Goal: Information Seeking & Learning: Learn about a topic

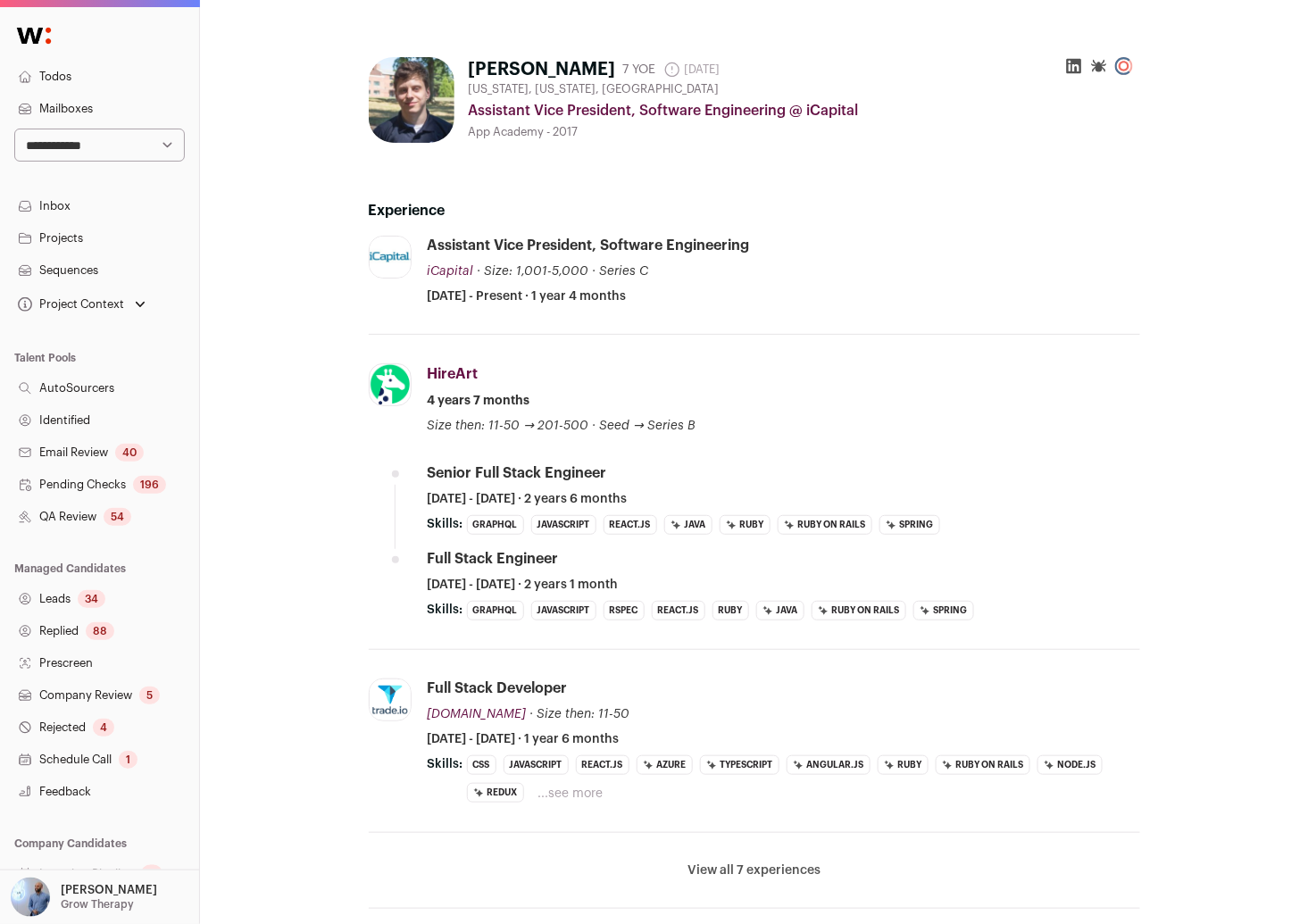
click at [709, 172] on div "Experience iCapital icapital.com Add to company list Public / Private Private V…" at bounding box center [754, 540] width 771 height 738
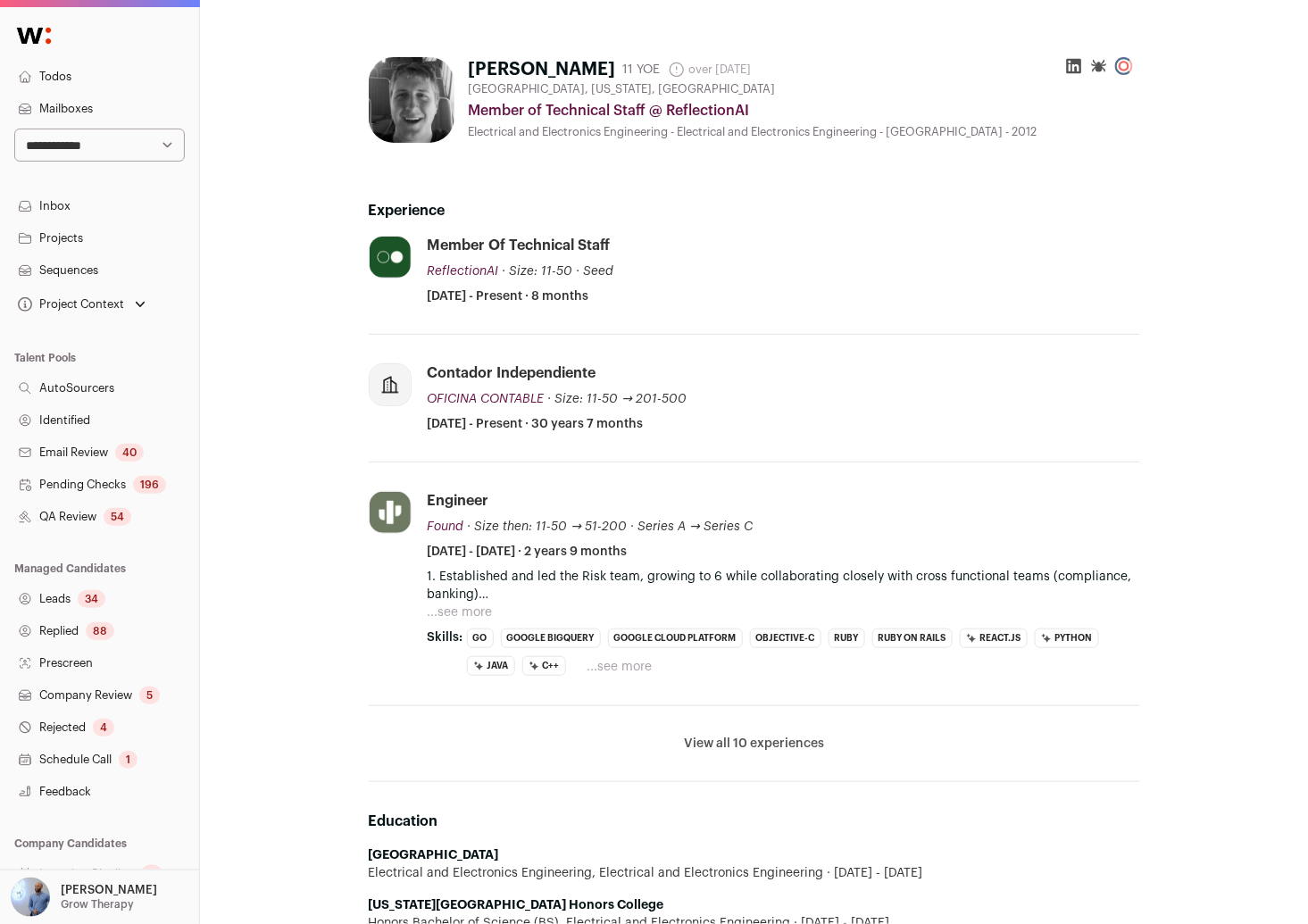
click at [854, 230] on div "Experience ReflectionAI reflection.ai Add to company list Public / Private Priv…" at bounding box center [754, 476] width 771 height 611
click at [474, 611] on button "...see more" at bounding box center [460, 612] width 65 height 18
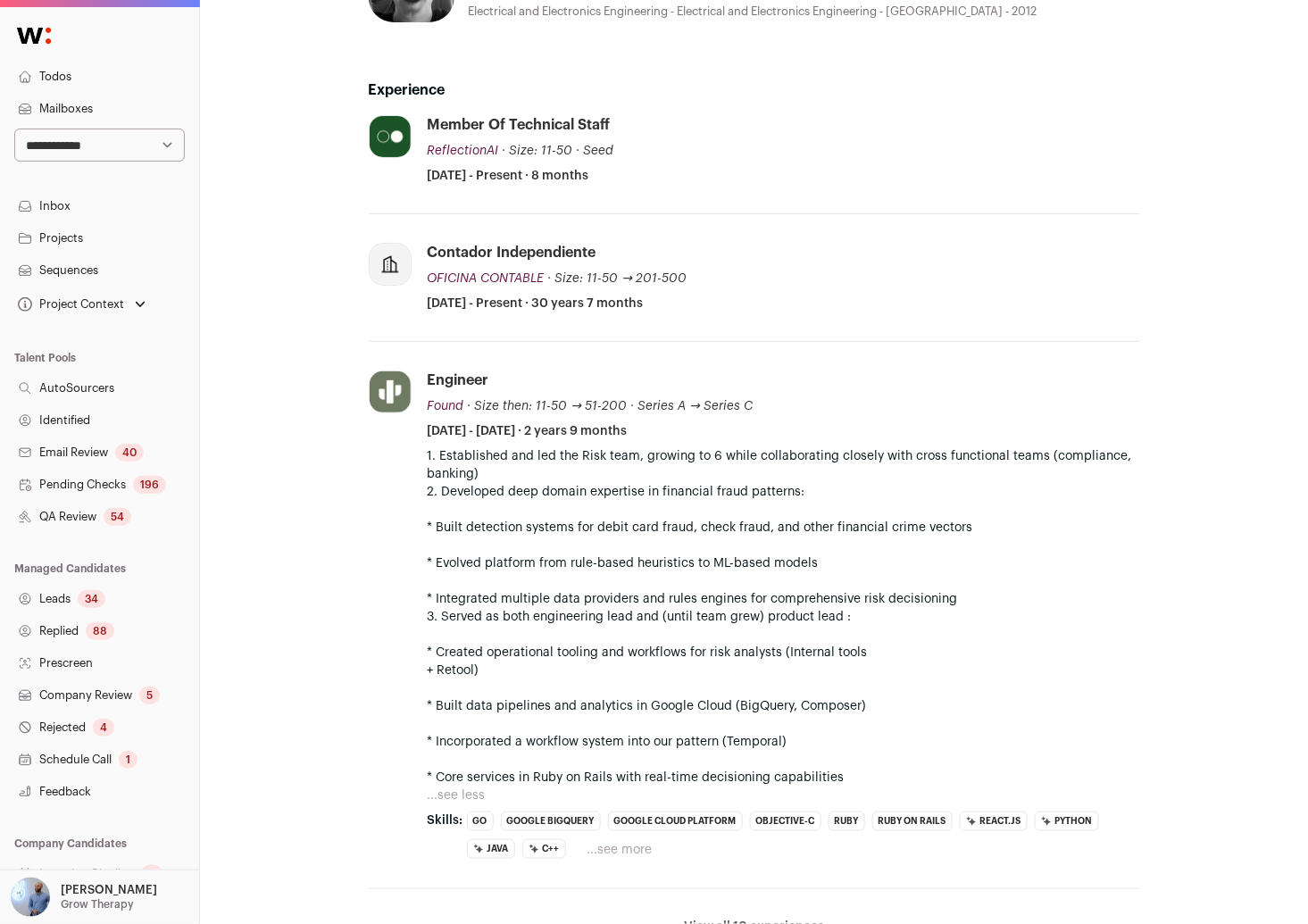
scroll to position [93, 0]
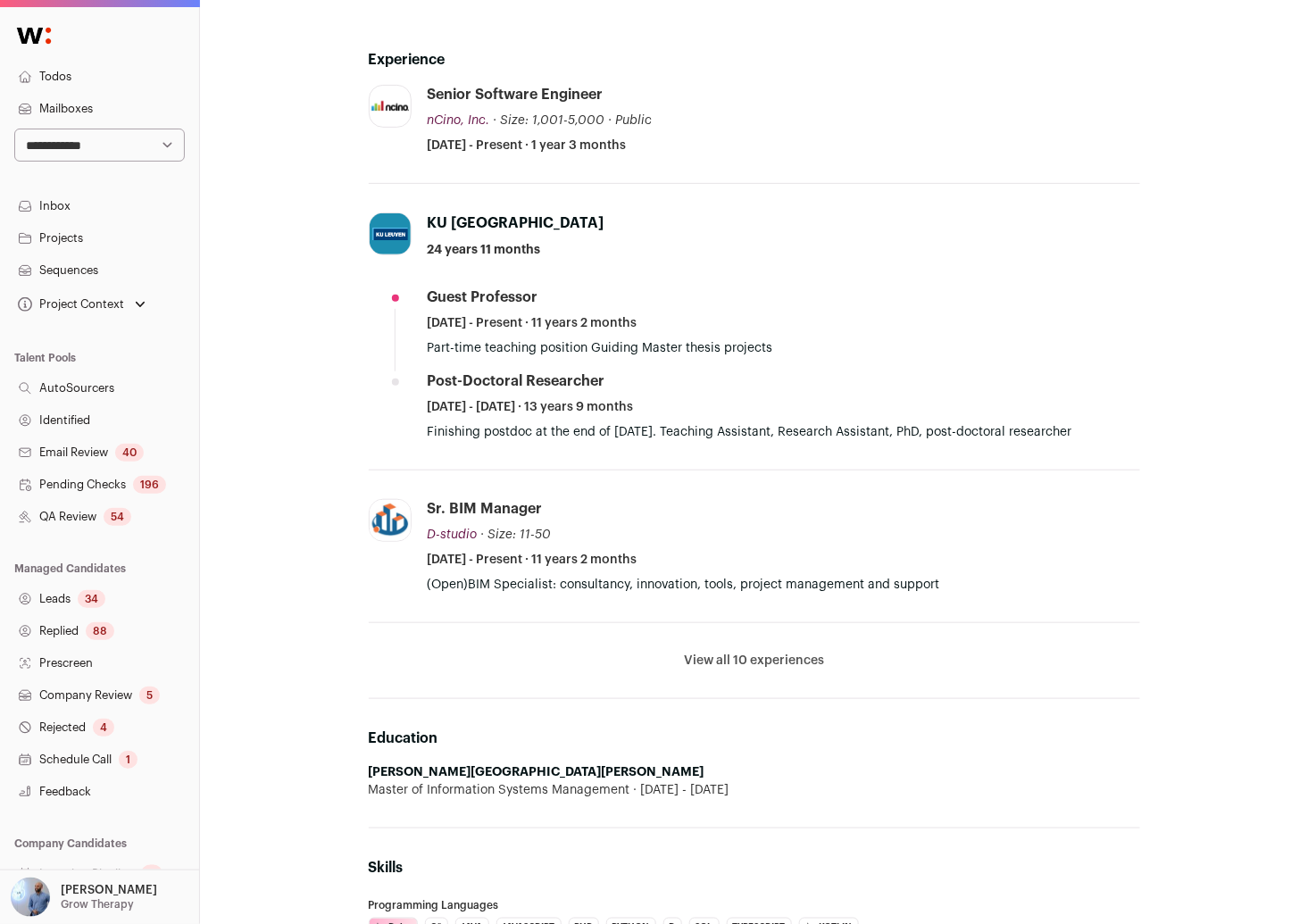
scroll to position [43, 0]
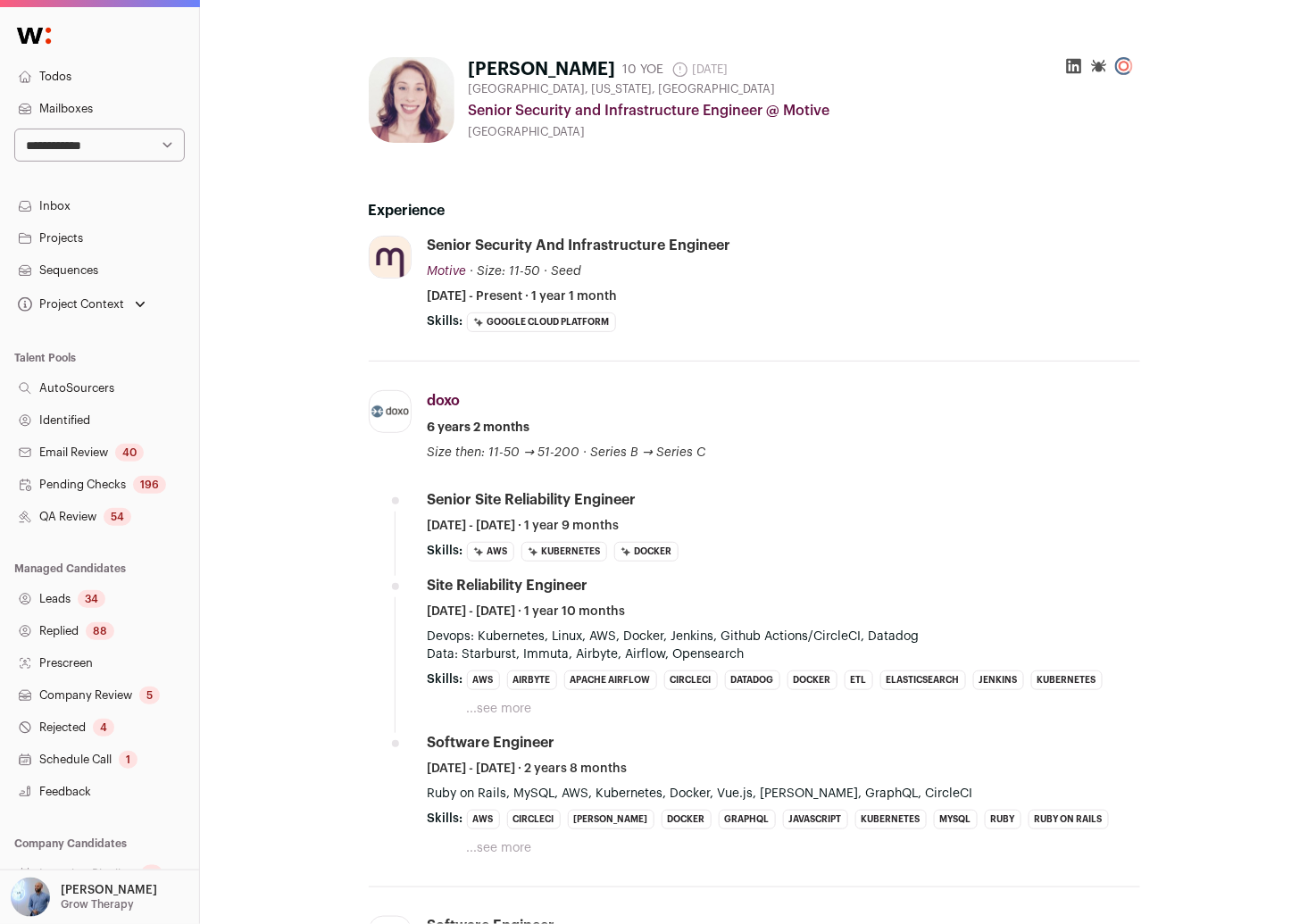
click at [881, 448] on div "doxo doxo [DOMAIN_NAME] Add to company list Public / Private Private Valuation …" at bounding box center [784, 426] width 713 height 71
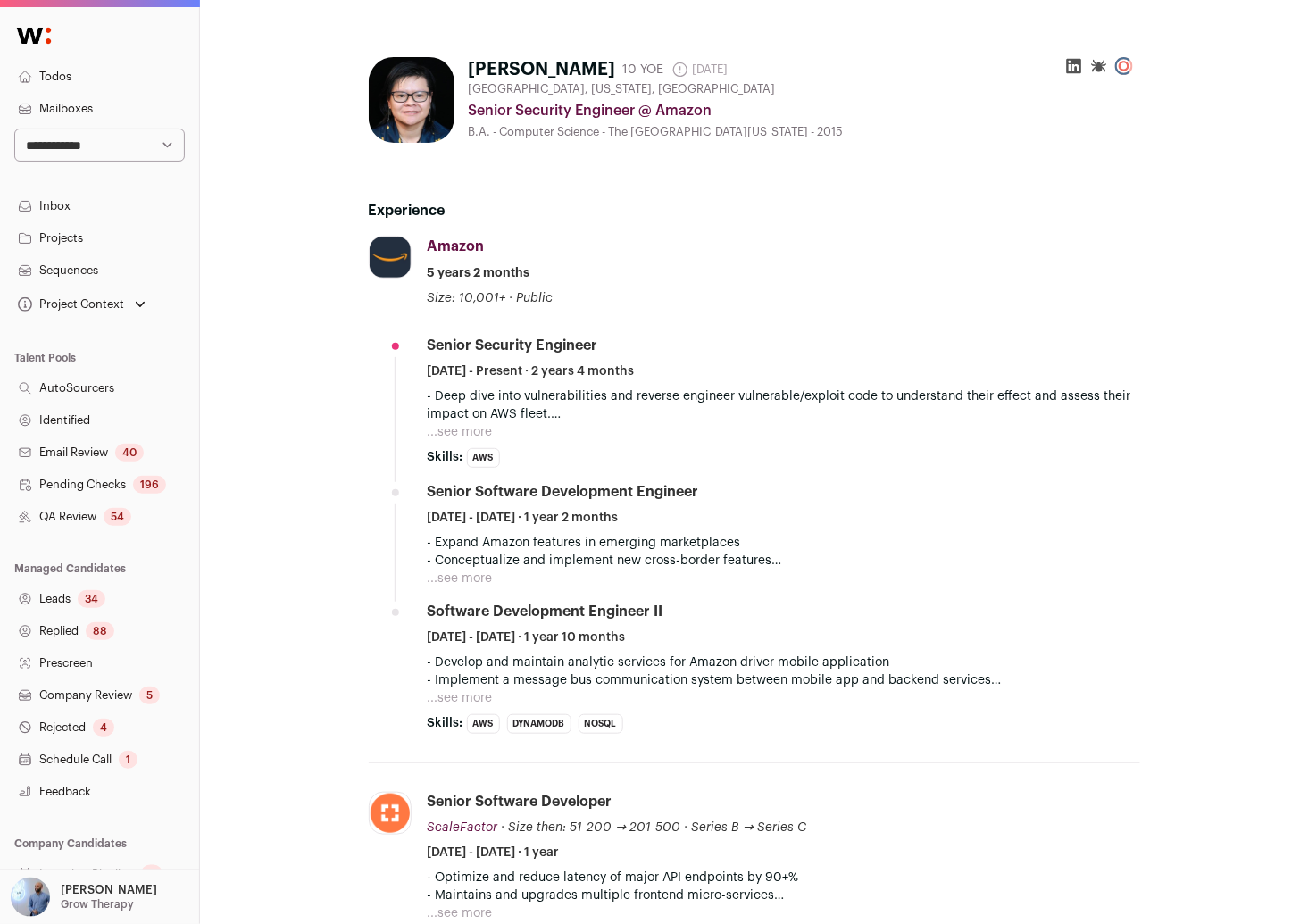
scroll to position [133, 0]
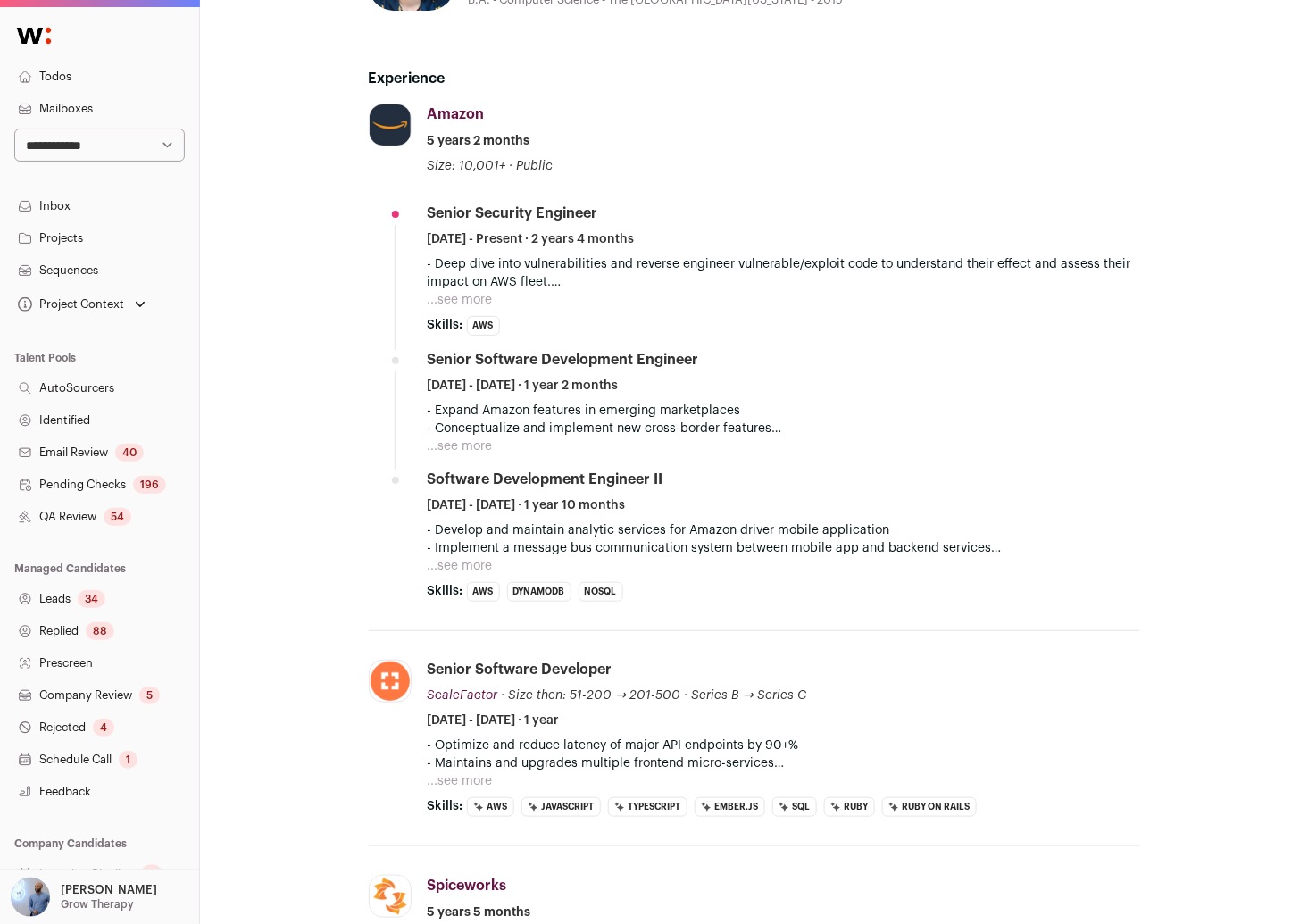
click at [436, 782] on button "...see more" at bounding box center [460, 781] width 65 height 18
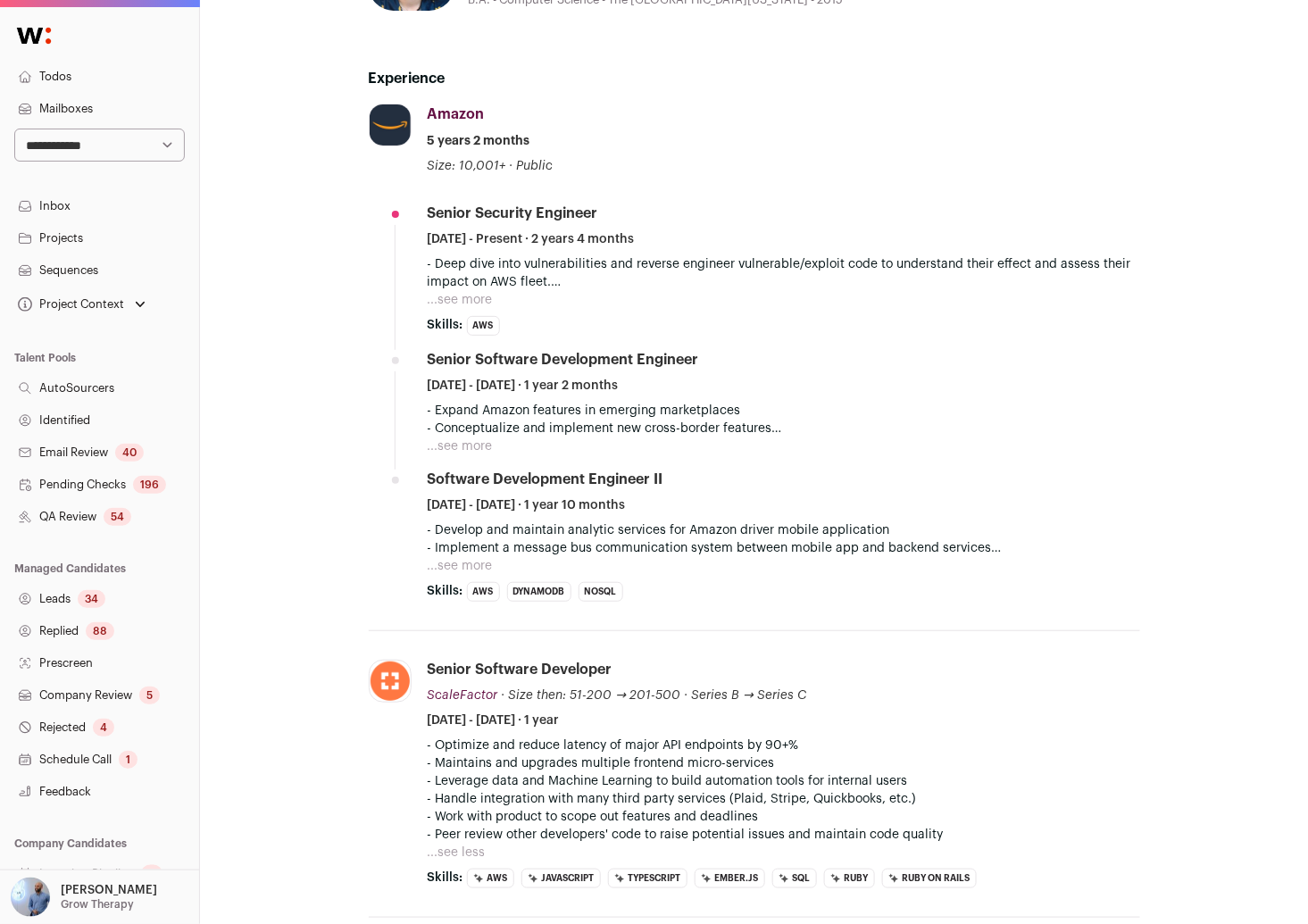
click at [480, 446] on button "...see more" at bounding box center [460, 447] width 65 height 18
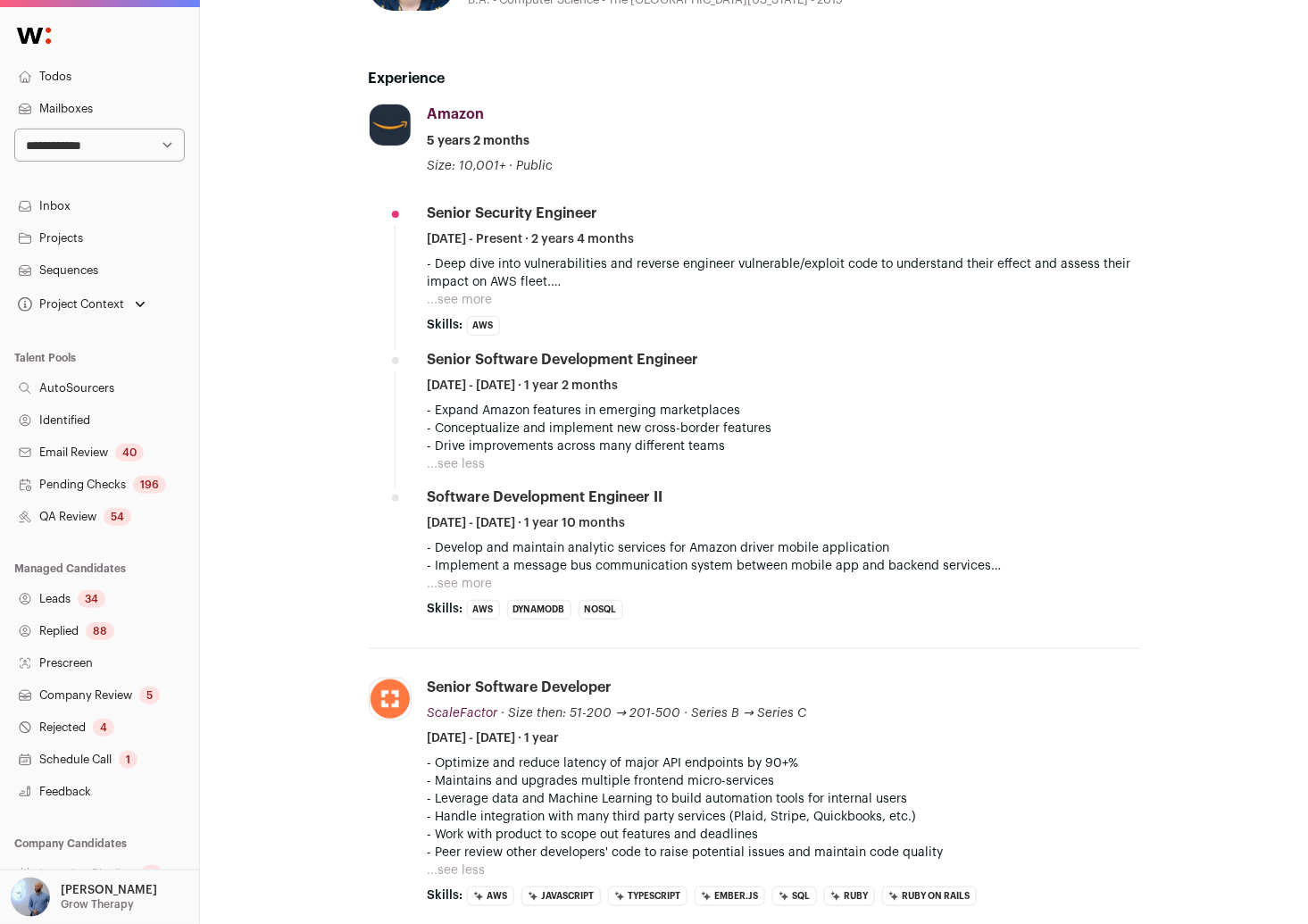
click at [464, 293] on button "...see more" at bounding box center [460, 300] width 65 height 18
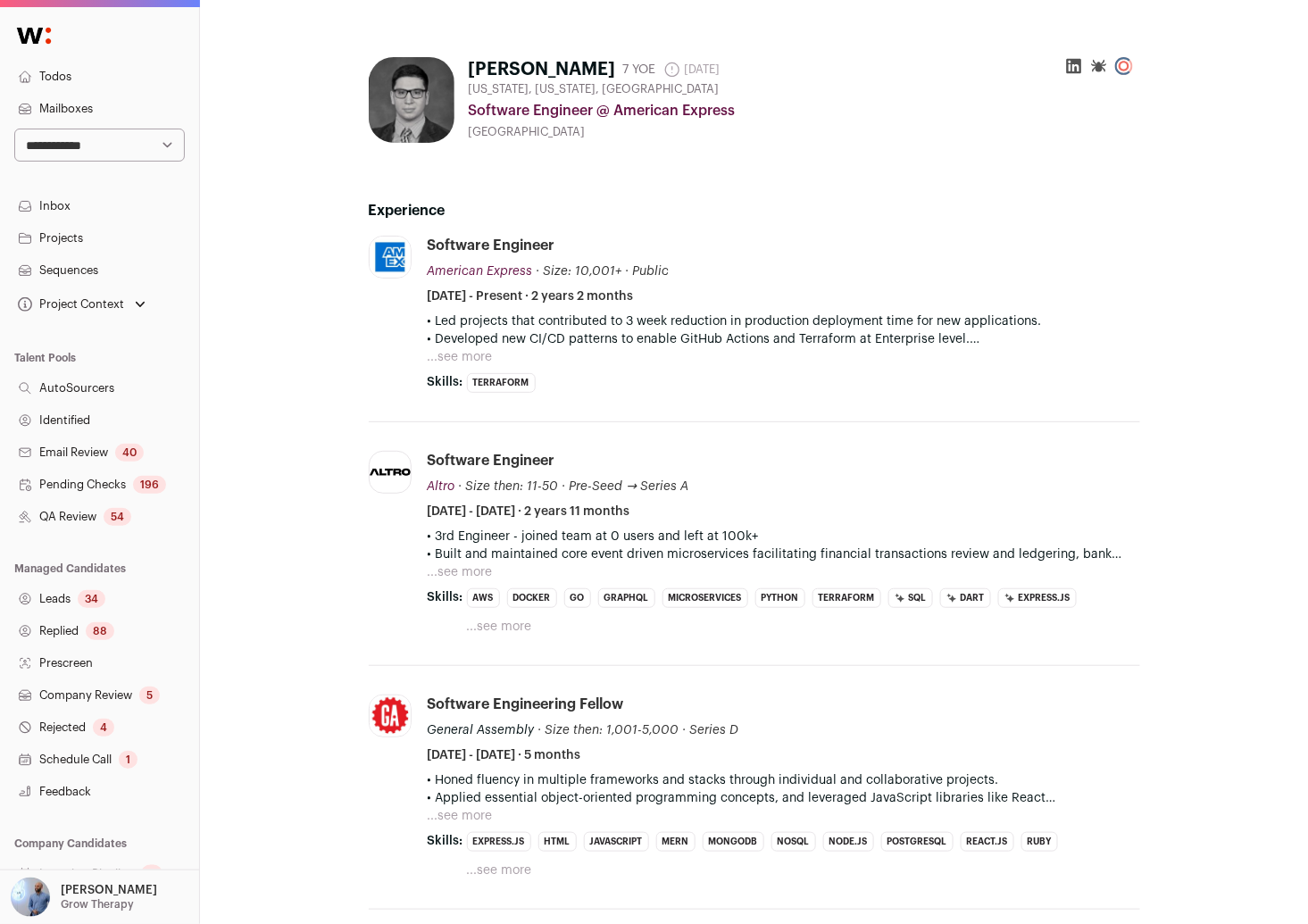
click at [457, 355] on button "...see more" at bounding box center [460, 357] width 65 height 18
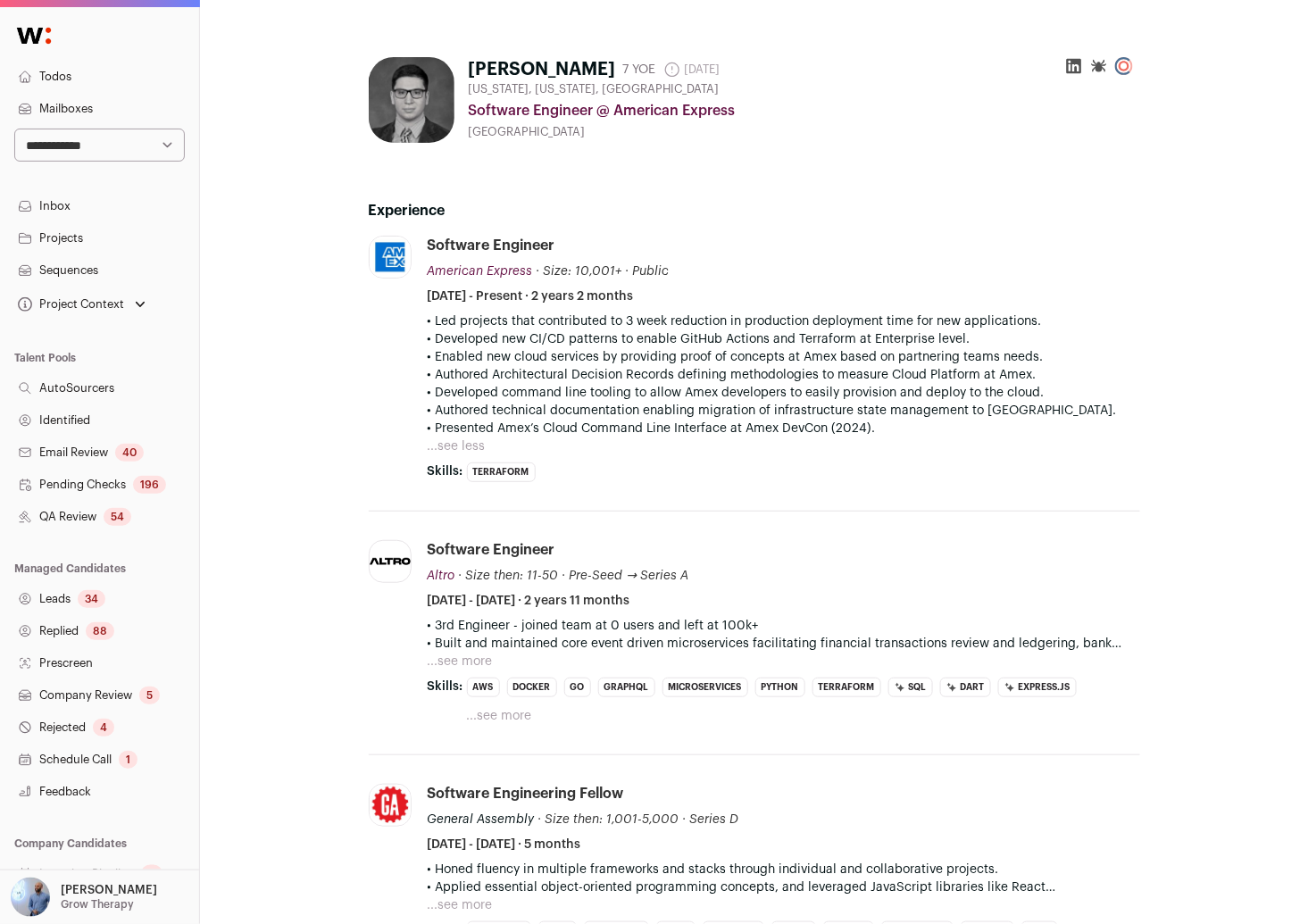
click at [454, 650] on p "• Built and maintained core event driven microservices facilitating financial t…" at bounding box center [784, 644] width 713 height 18
click at [454, 653] on button "...see more" at bounding box center [460, 662] width 65 height 18
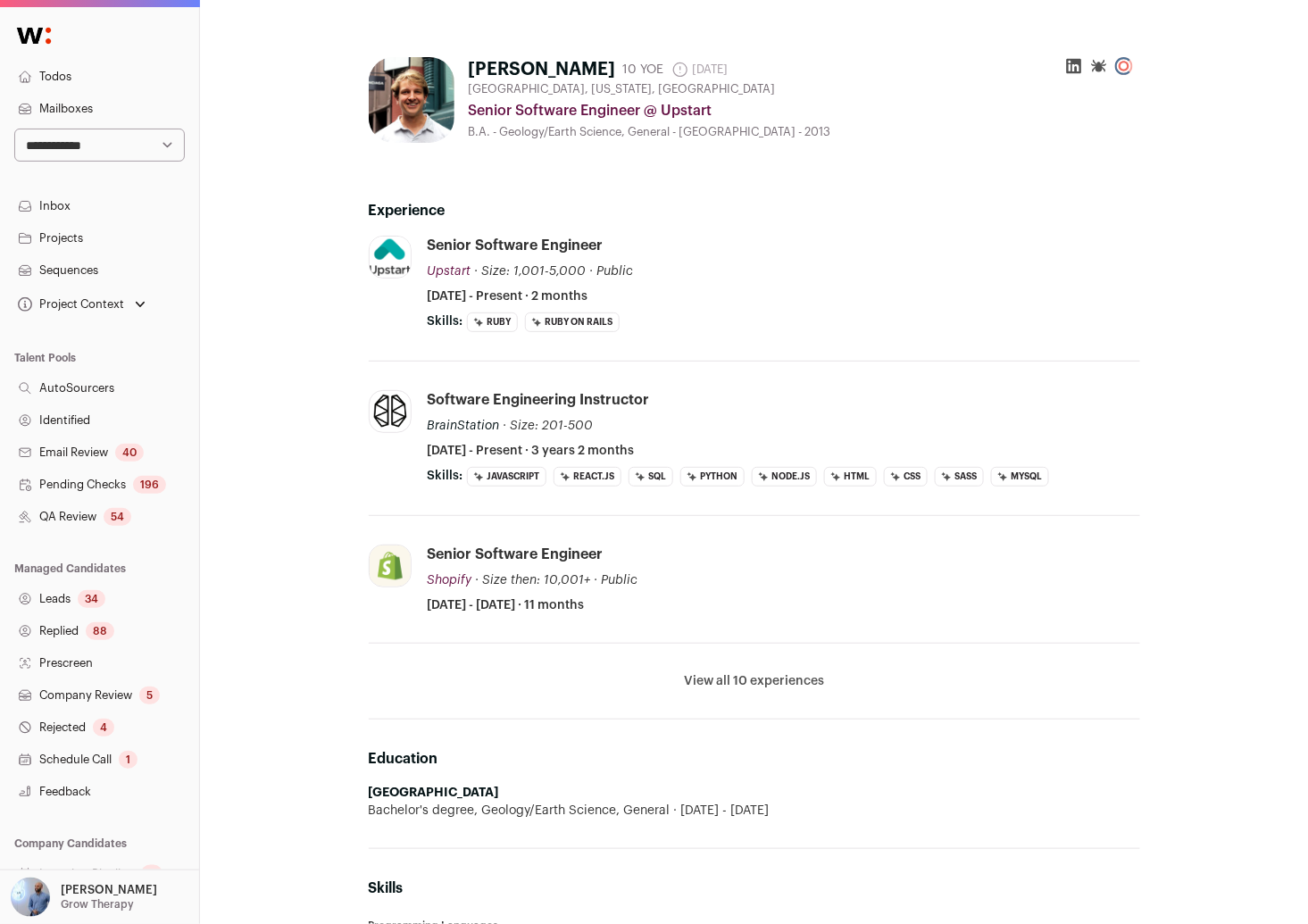
click at [737, 674] on button "View all 10 experiences" at bounding box center [754, 681] width 140 height 18
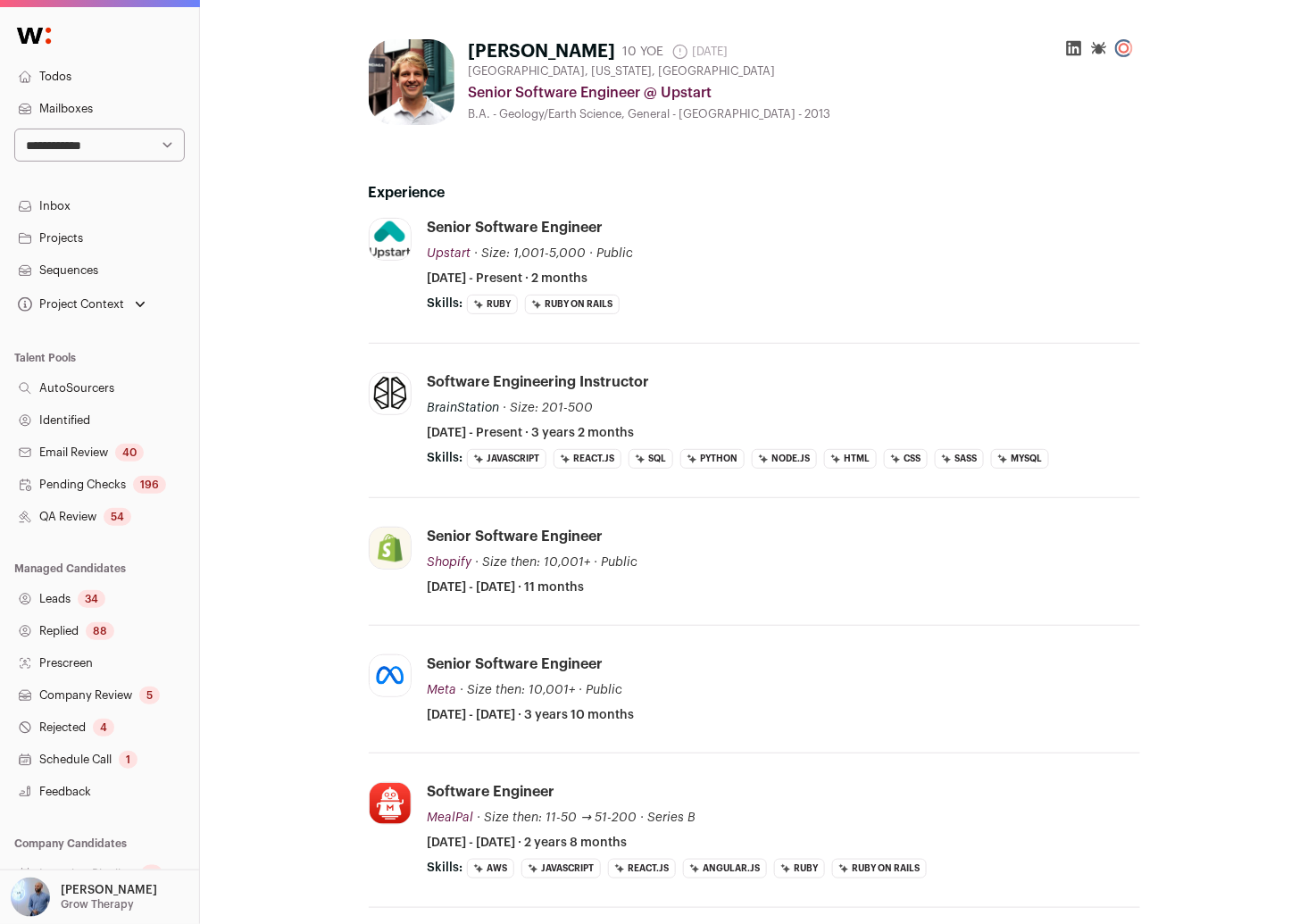
scroll to position [46, 0]
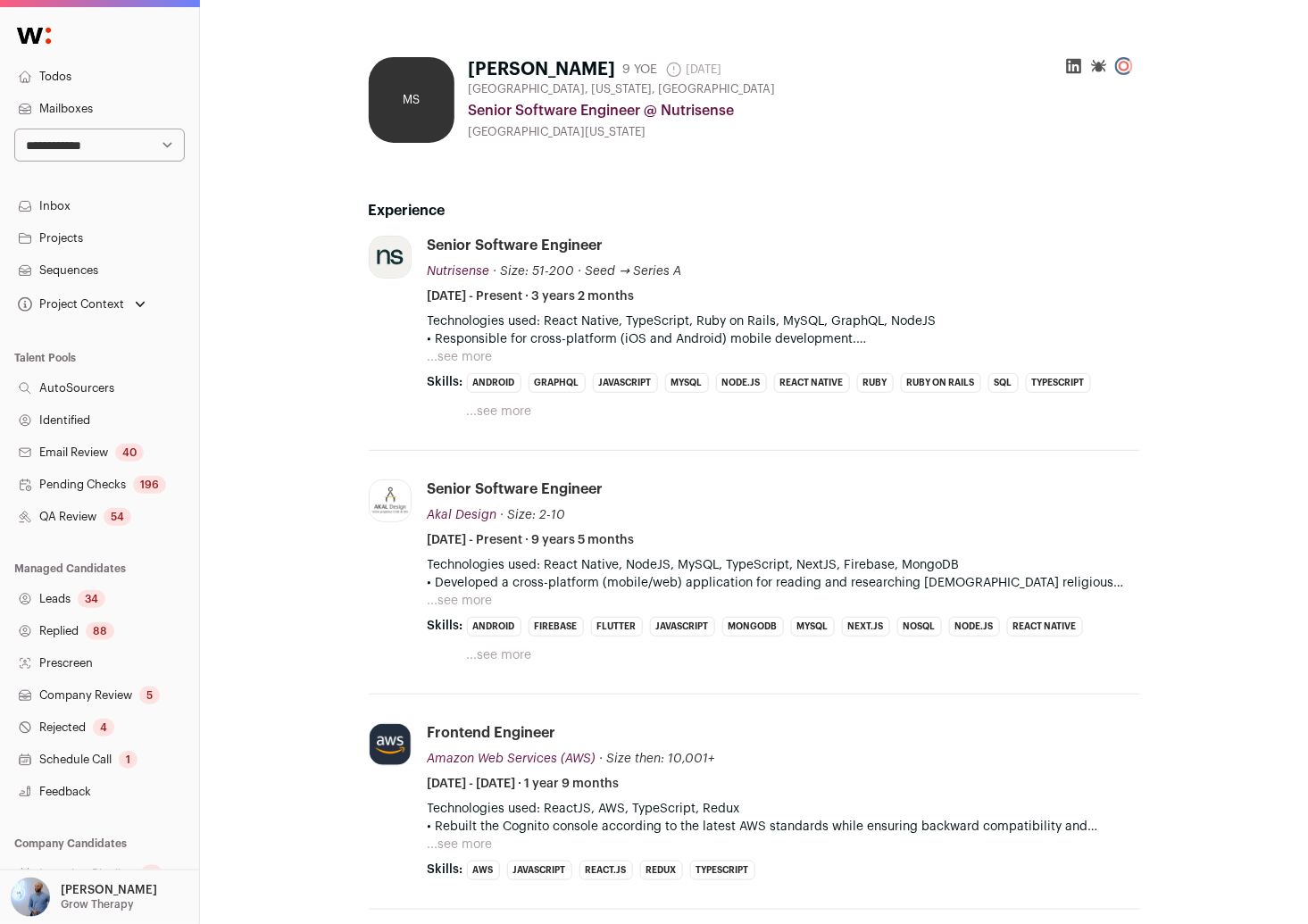
click at [717, 335] on p "• Responsible for cross-platform (iOS and Android) mobile development." at bounding box center [784, 339] width 713 height 18
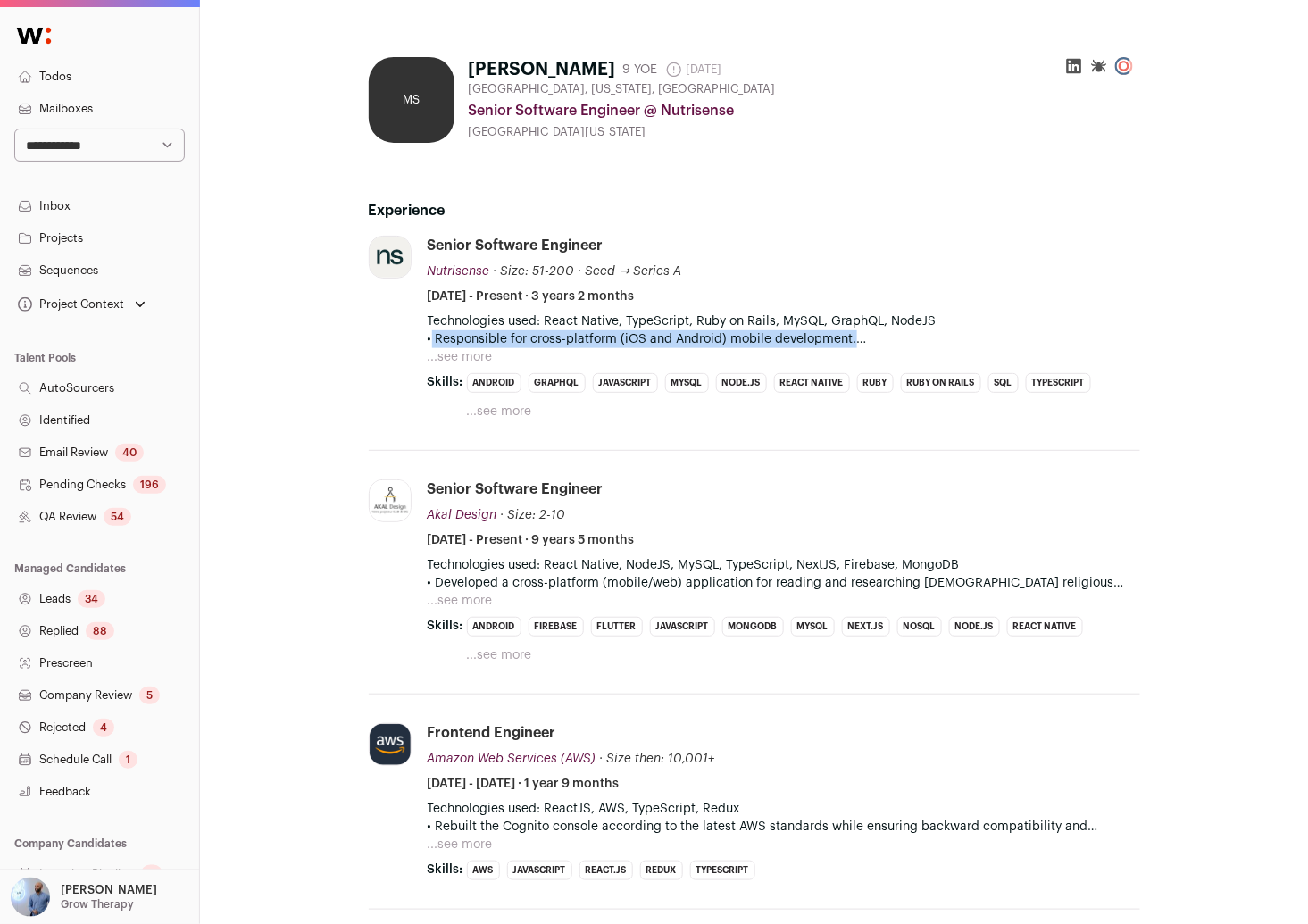
click at [717, 334] on p "• Responsible for cross-platform (iOS and Android) mobile development." at bounding box center [784, 339] width 713 height 18
click at [449, 359] on button "...see more" at bounding box center [460, 357] width 65 height 18
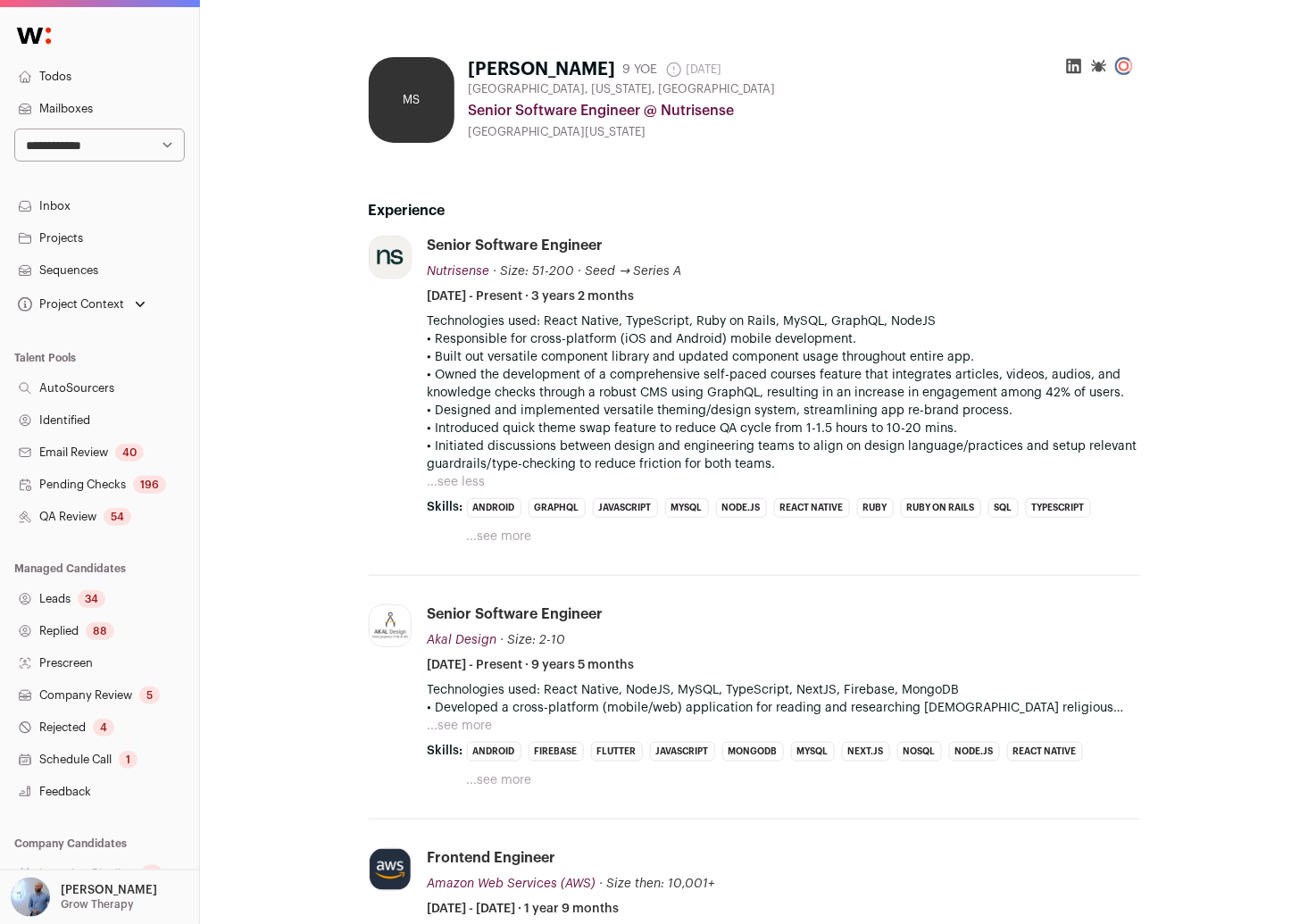
click at [536, 353] on p "• Built out versatile component library and updated component usage throughout …" at bounding box center [784, 357] width 713 height 18
click at [544, 364] on p "• Built out versatile component library and updated component usage throughout …" at bounding box center [784, 357] width 713 height 18
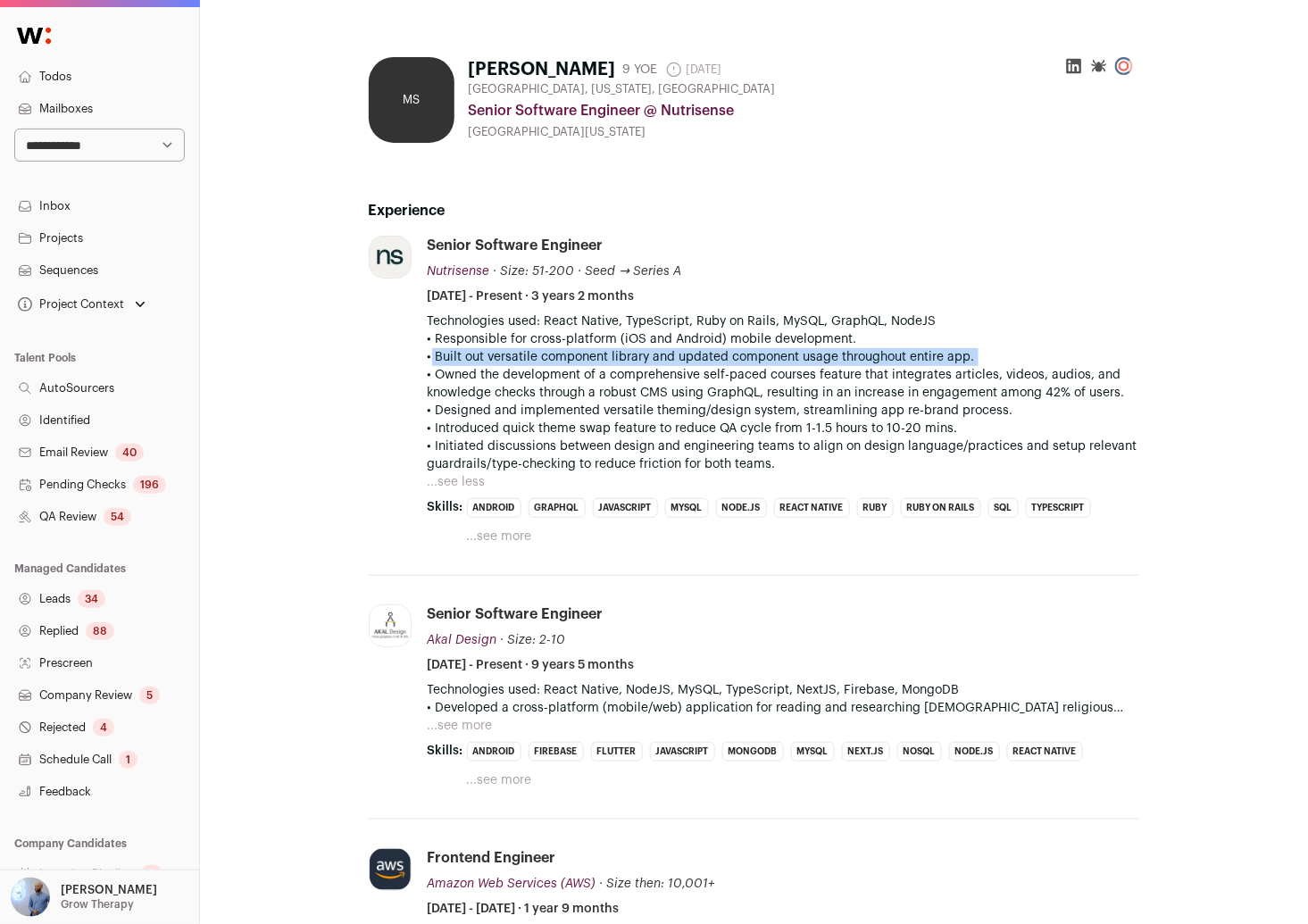
click at [544, 364] on p "• Built out versatile component library and updated component usage throughout …" at bounding box center [784, 357] width 713 height 18
click at [538, 376] on p "• Owned the development of a comprehensive self-paced courses feature that inte…" at bounding box center [784, 383] width 713 height 36
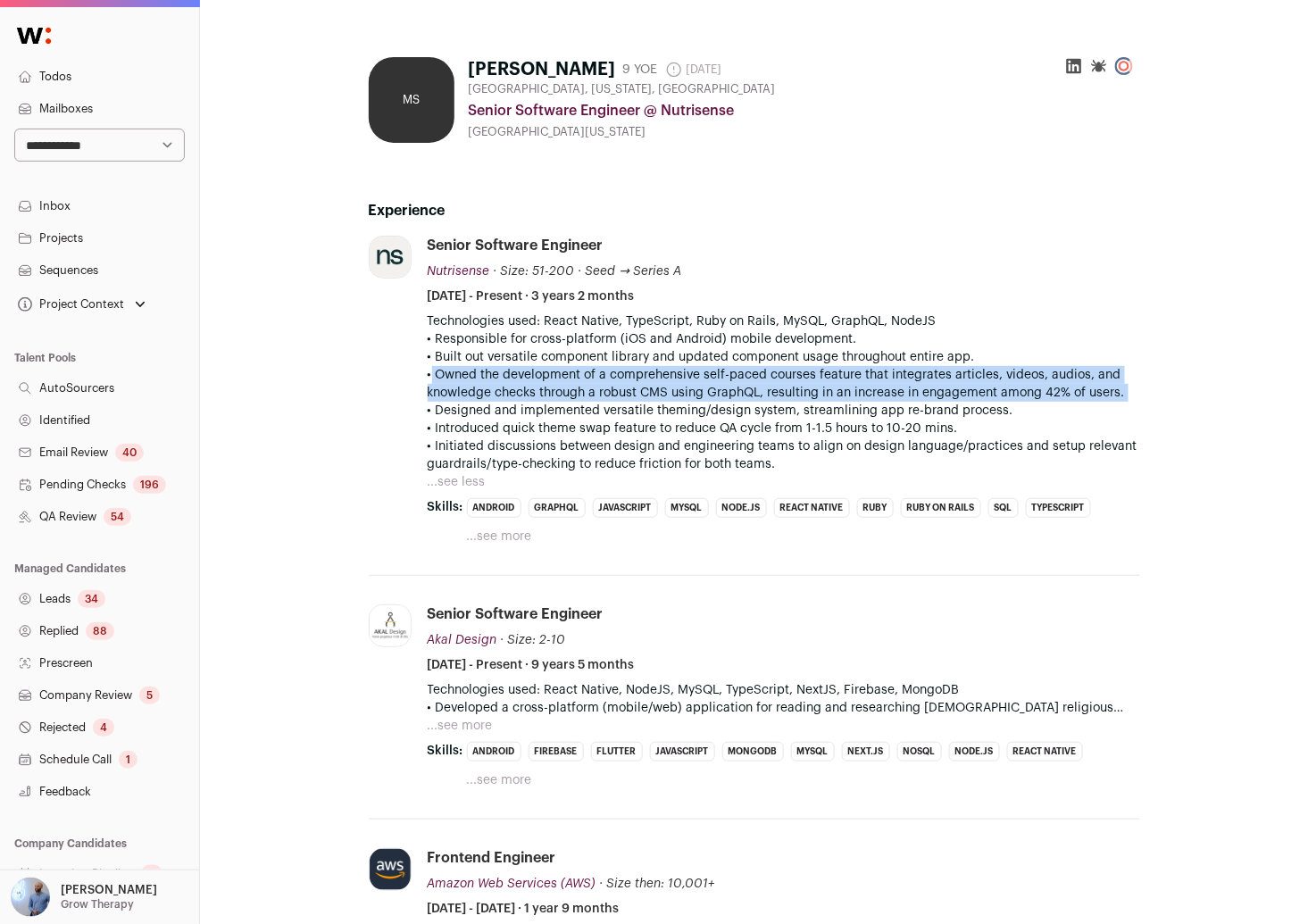
click at [538, 376] on p "• Owned the development of a comprehensive self-paced courses feature that inte…" at bounding box center [784, 383] width 713 height 36
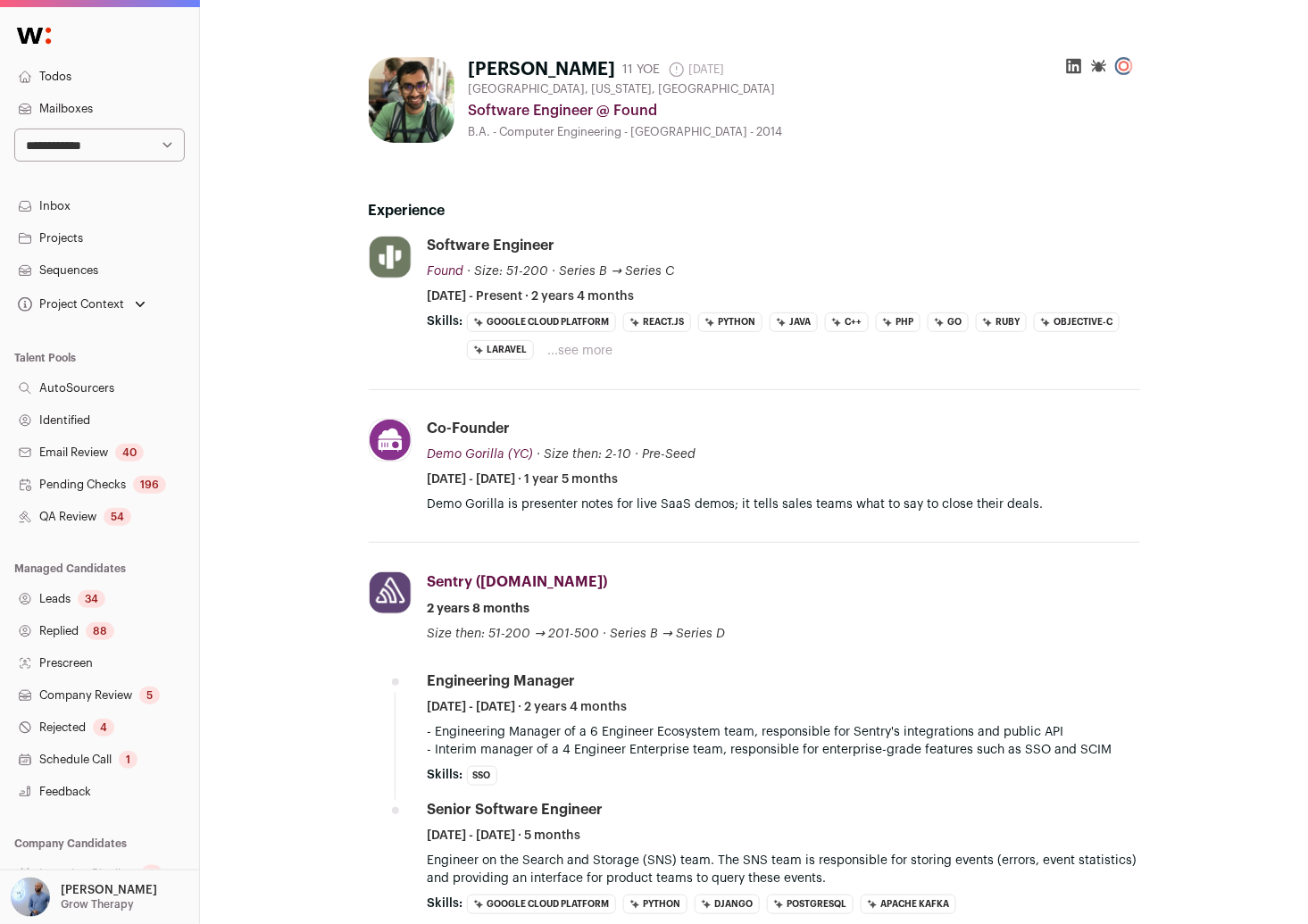
click at [570, 349] on button "...see more" at bounding box center [581, 351] width 65 height 18
click at [775, 255] on div "Software Engineer Found Found found.com Add to company list Public / Private Pr…" at bounding box center [784, 270] width 713 height 70
click at [565, 203] on h2 "Experience" at bounding box center [754, 210] width 771 height 21
click at [1067, 64] on icon at bounding box center [1074, 66] width 15 height 15
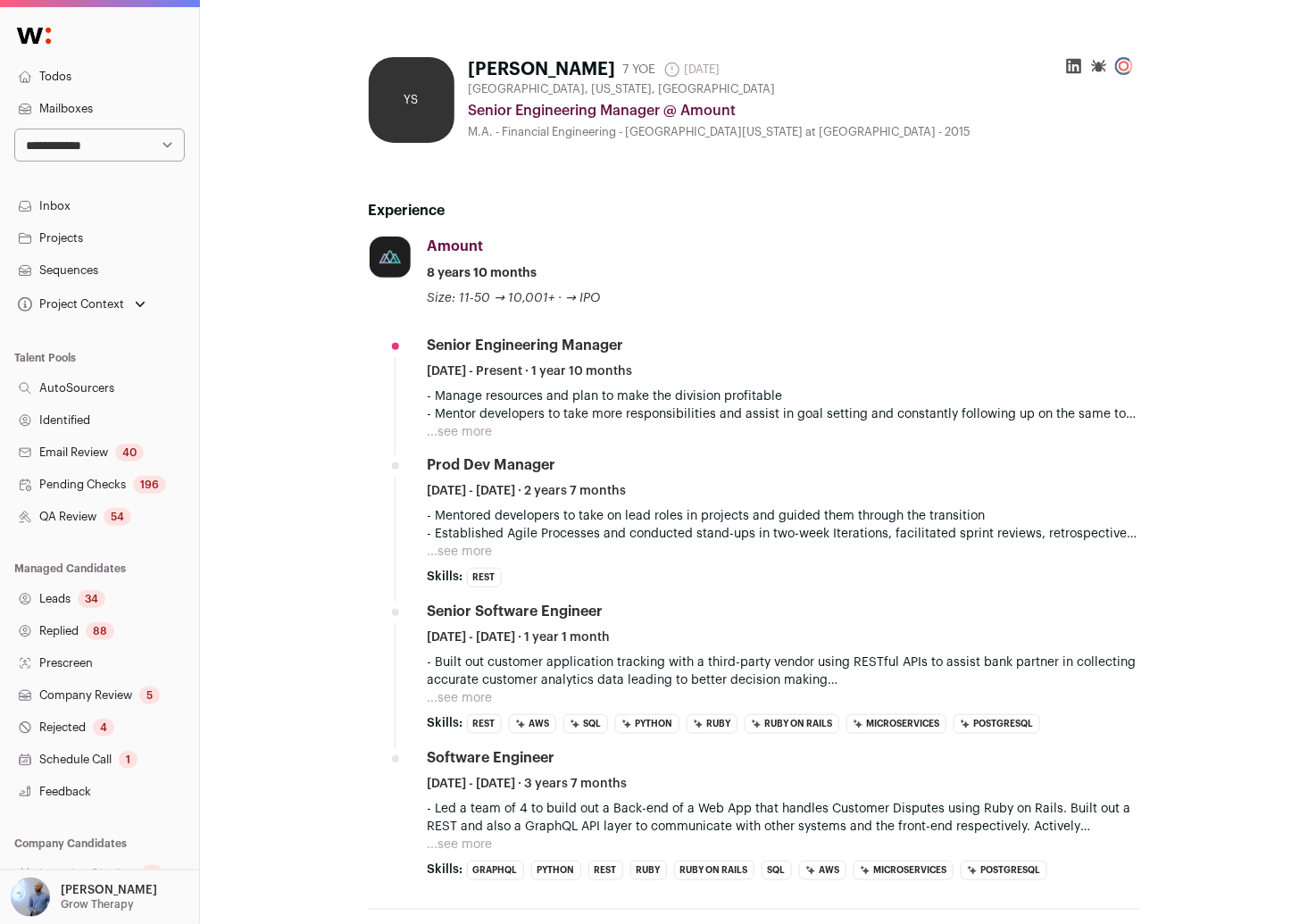
scroll to position [261, 0]
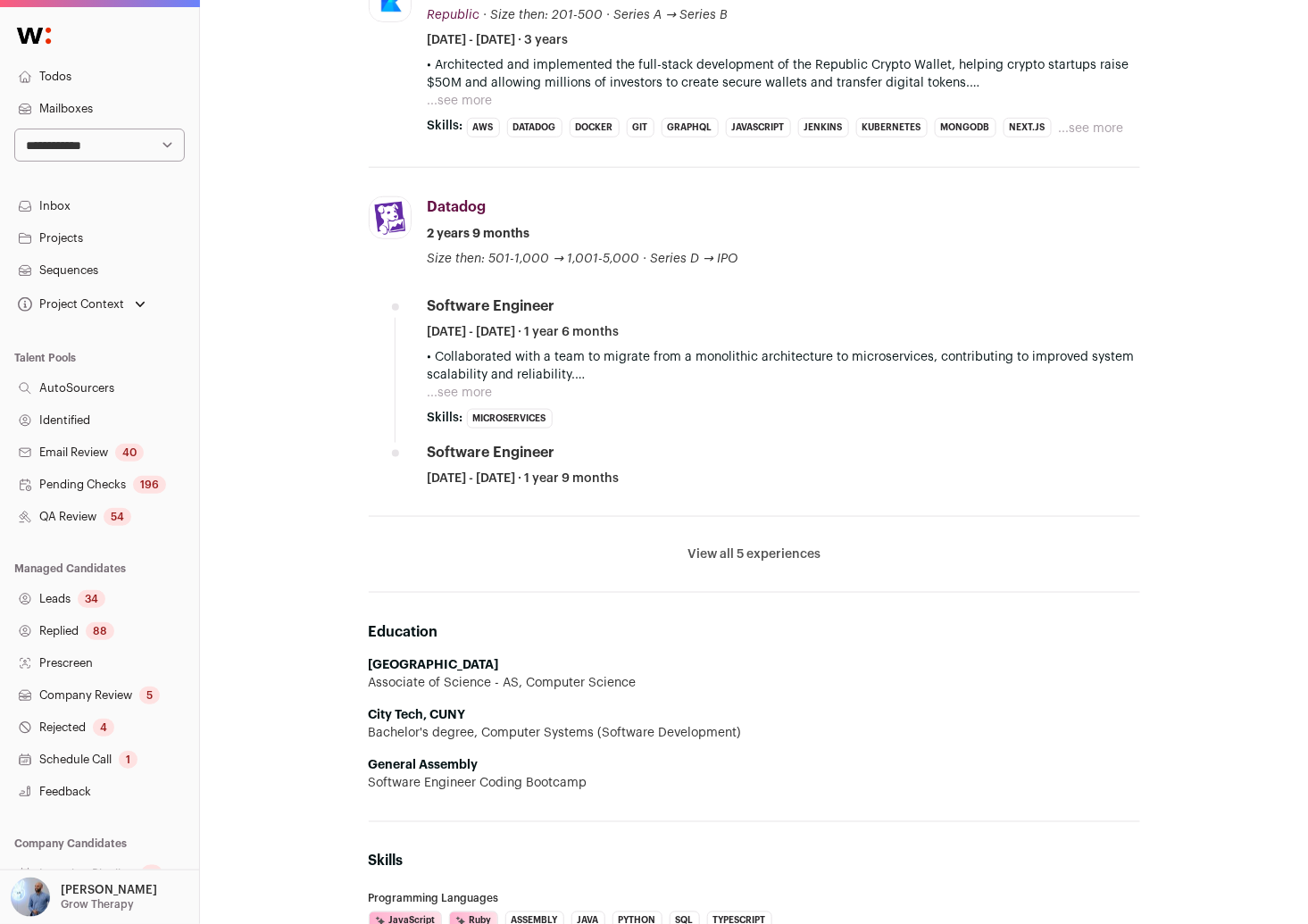
scroll to position [375, 0]
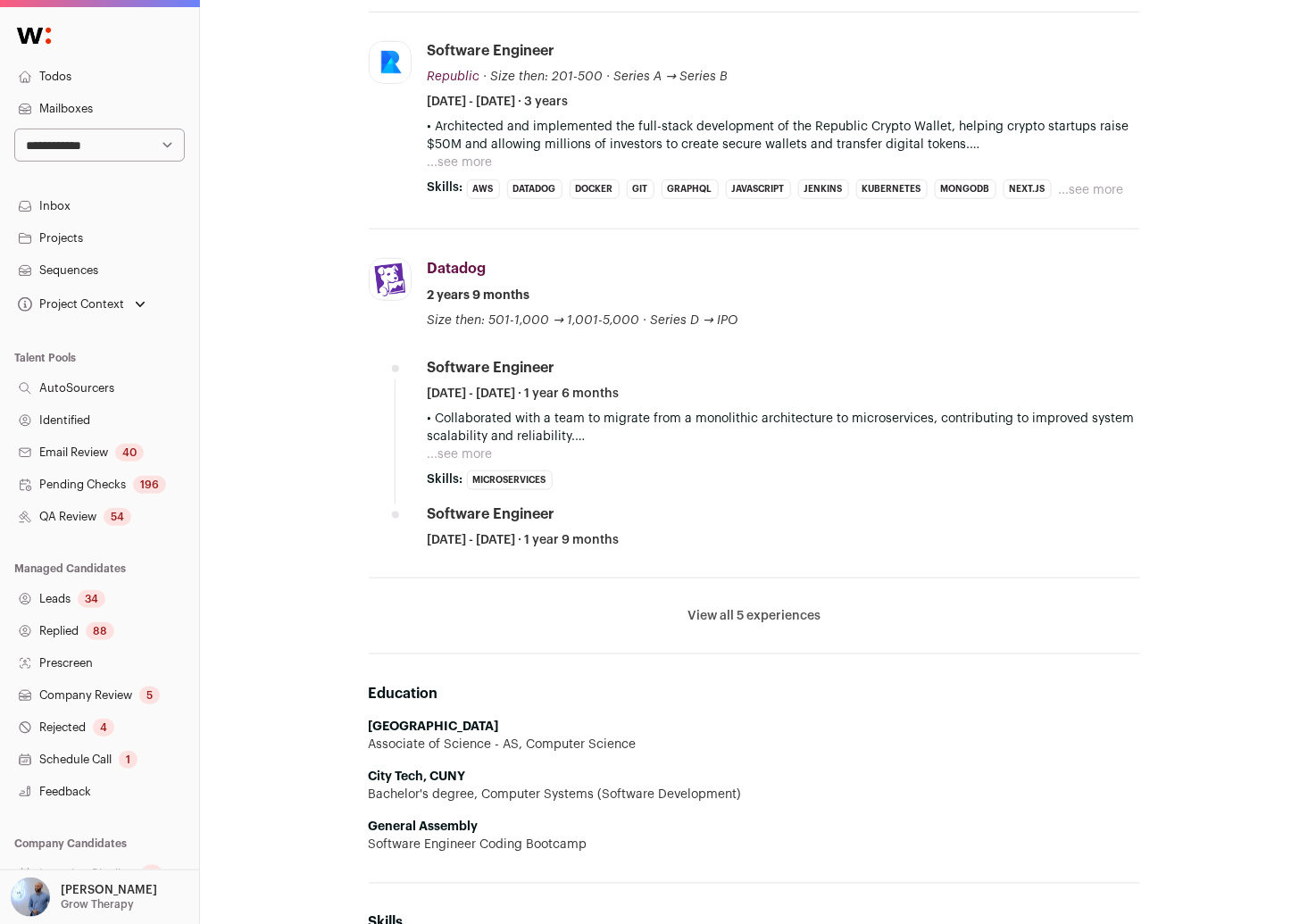
click at [704, 603] on li "View all 5 experiences View less" at bounding box center [754, 616] width 771 height 76
click at [705, 610] on button "View all 5 experiences" at bounding box center [754, 616] width 133 height 18
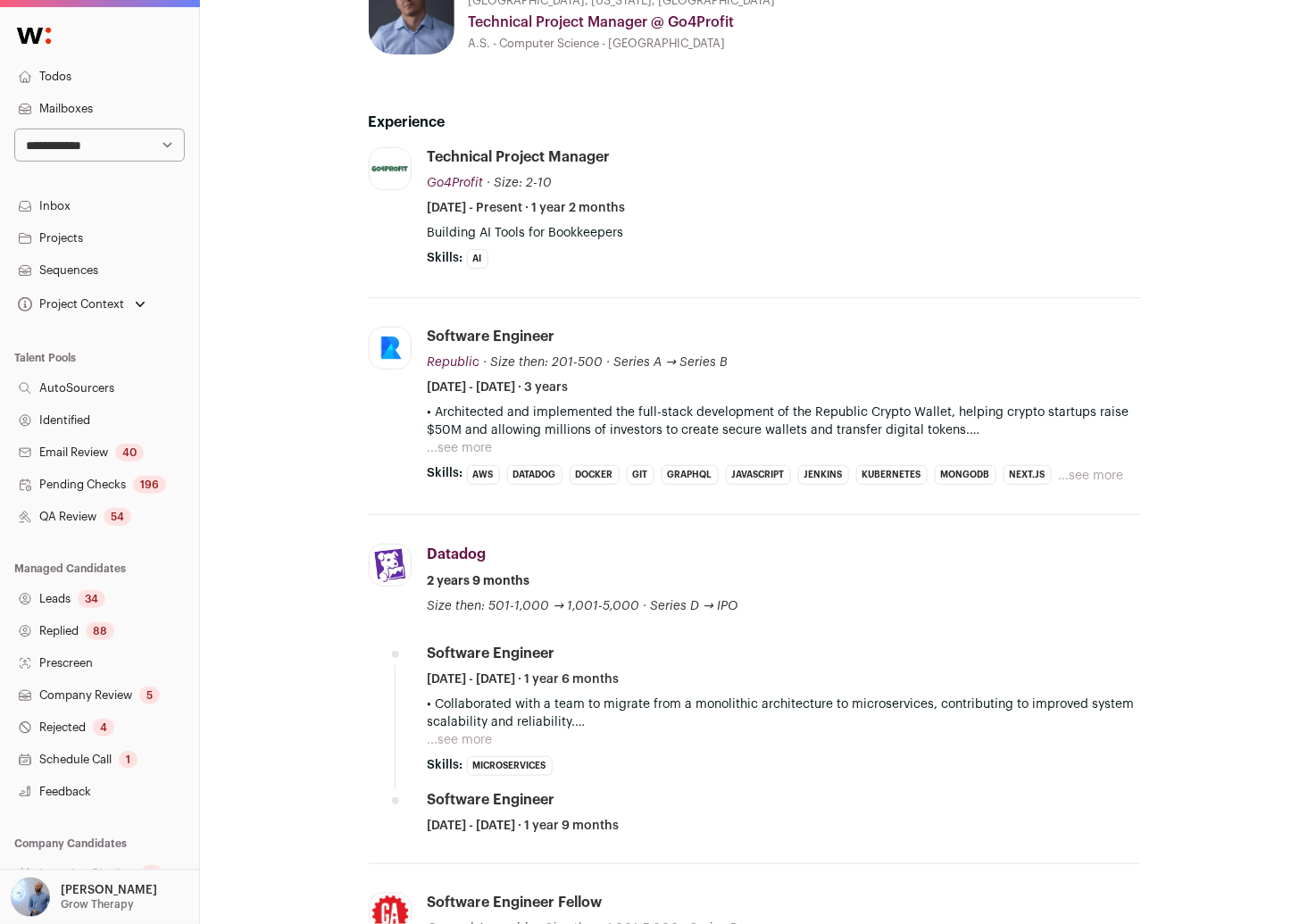
scroll to position [70, 0]
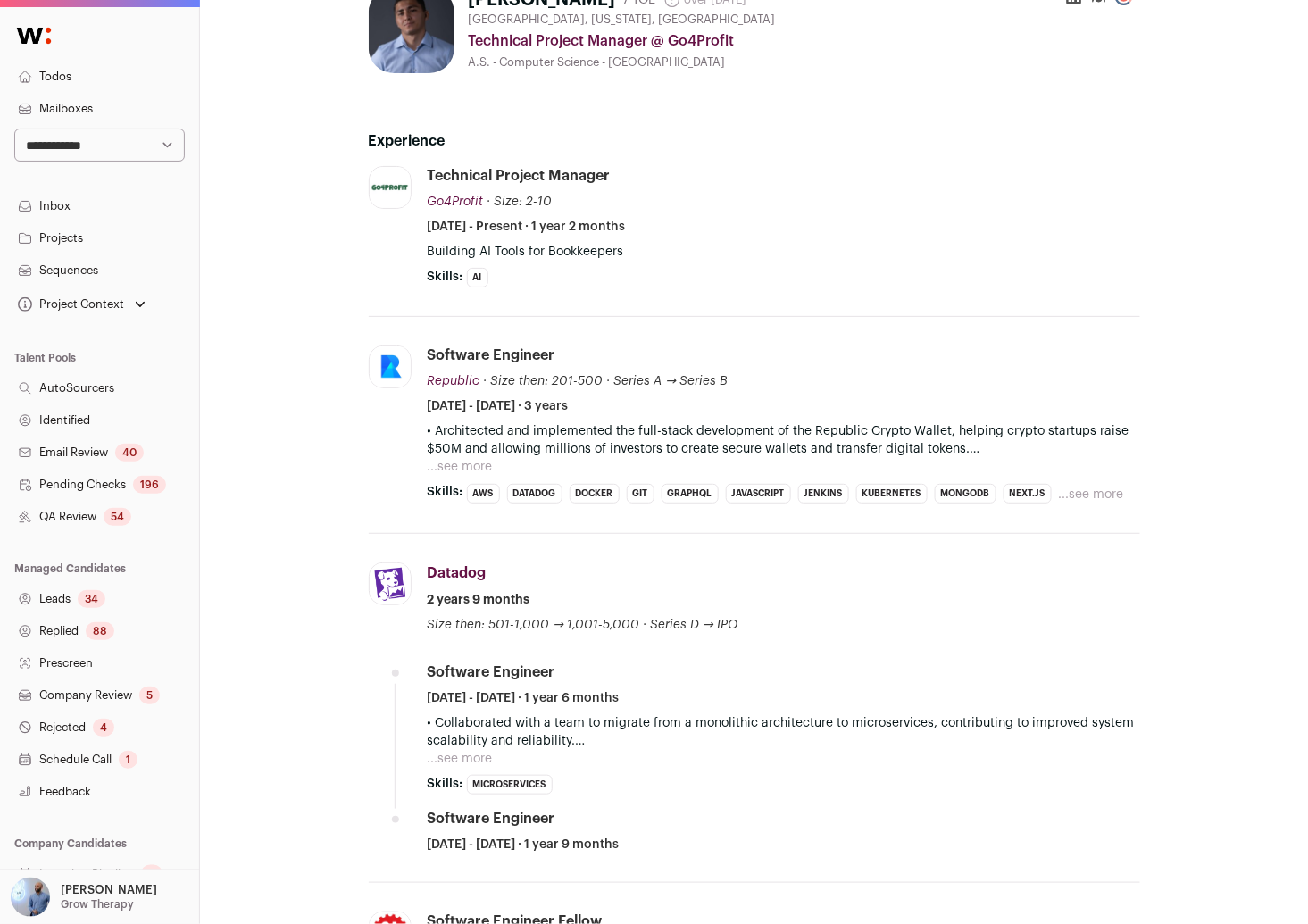
click at [971, 450] on p "• Architected and implemented the full-stack development of the Republic Crypto…" at bounding box center [784, 440] width 713 height 36
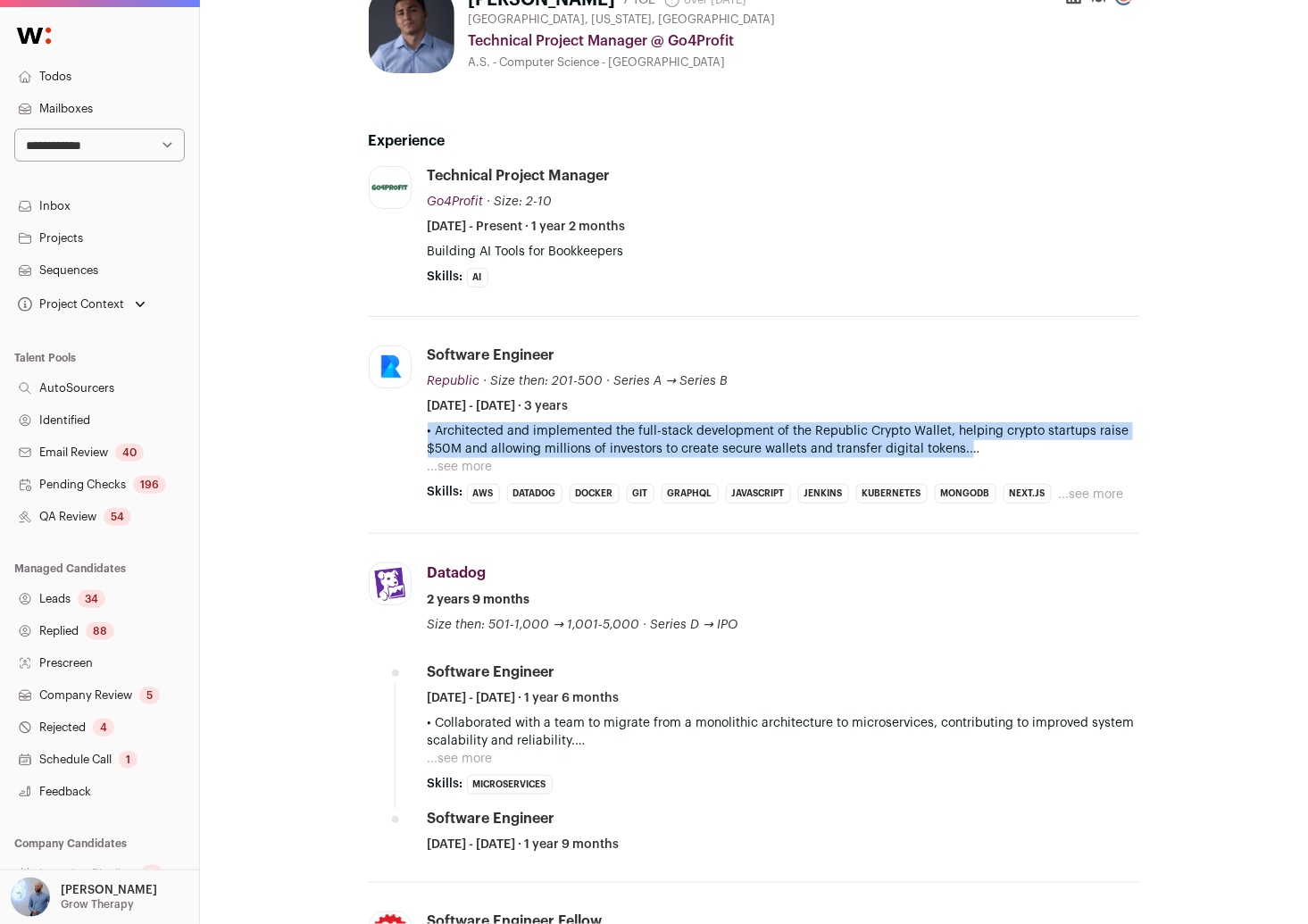
drag, startPoint x: 971, startPoint y: 450, endPoint x: 1279, endPoint y: 489, distance: 310.5
click at [983, 456] on p "• Architected and implemented the full-stack development of the Republic Crypto…" at bounding box center [784, 440] width 713 height 36
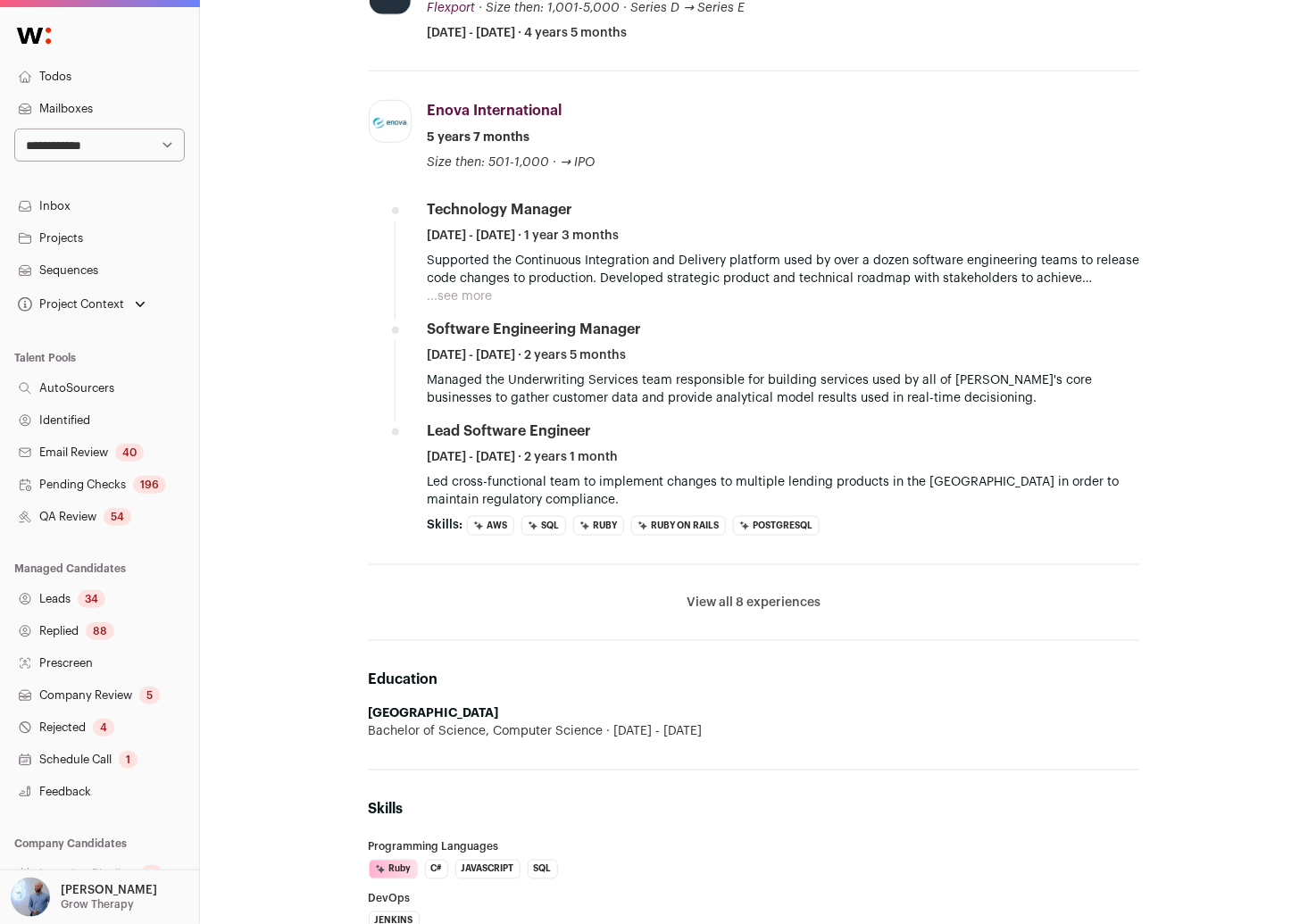
scroll to position [661, 0]
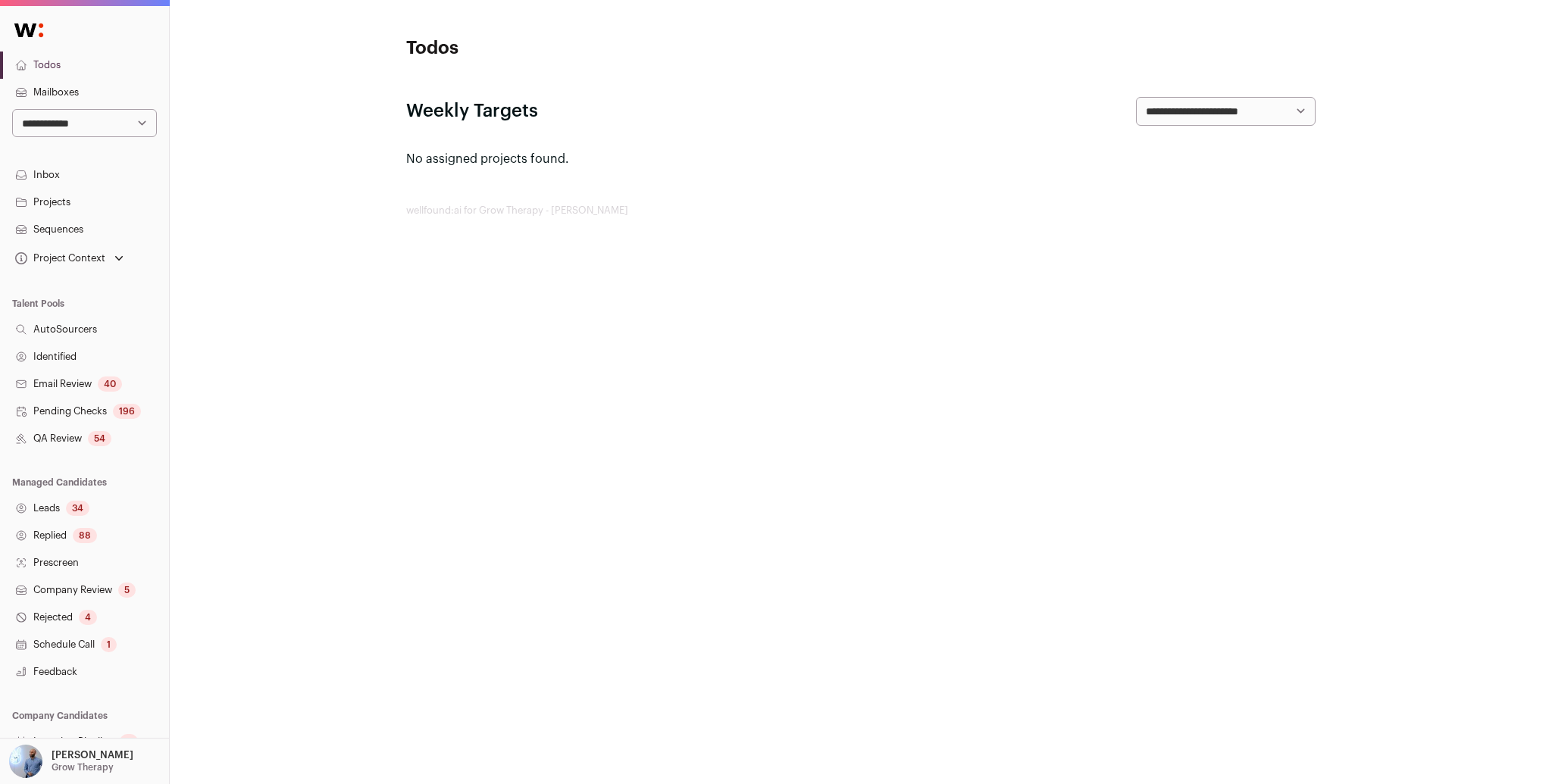
scroll to position [87, 0]
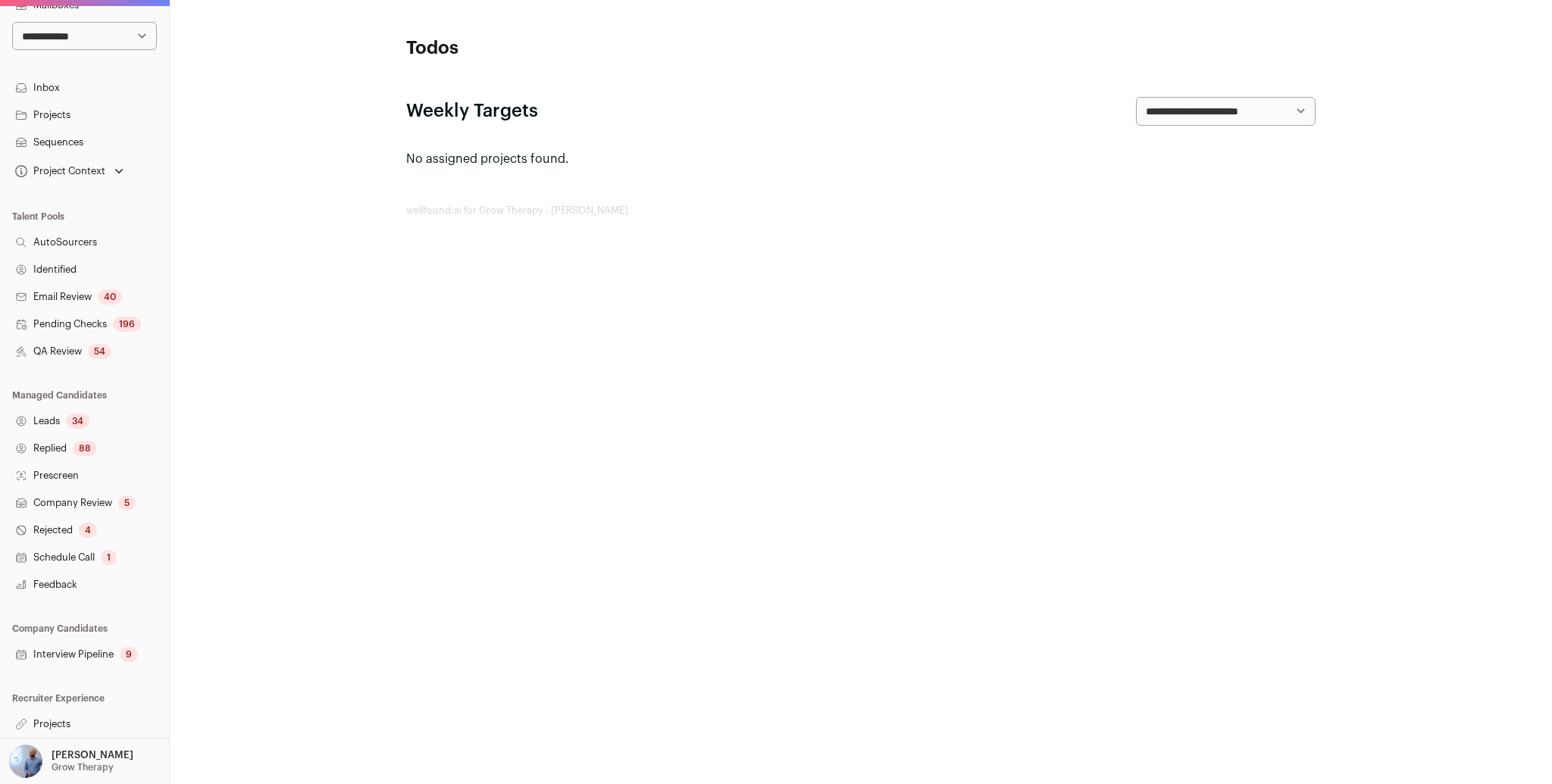
click at [74, 725] on link "Projects" at bounding box center [84, 724] width 169 height 27
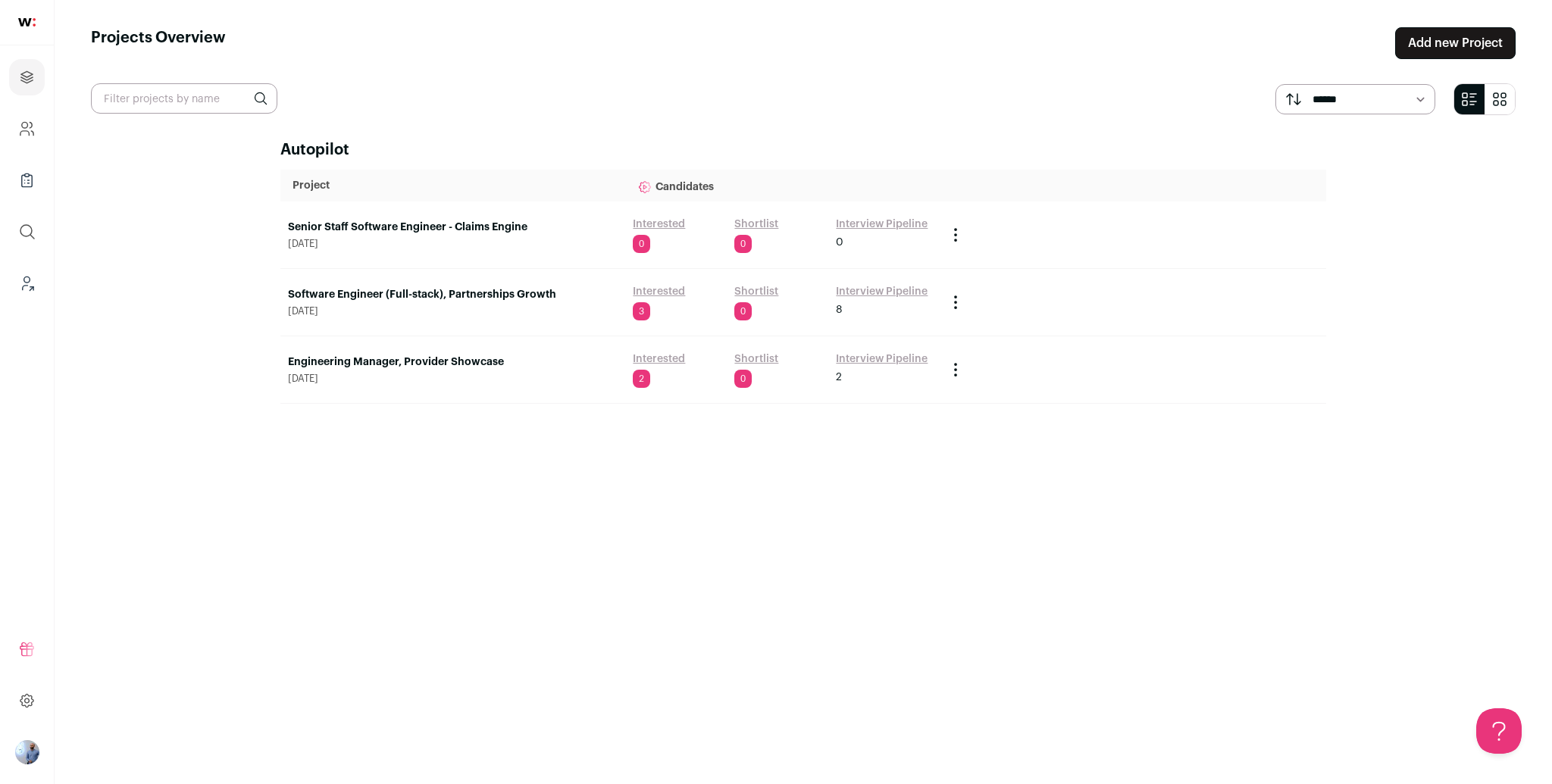
click at [417, 225] on link "Senior Staff Software Engineer - Claims Engine" at bounding box center [452, 227] width 329 height 15
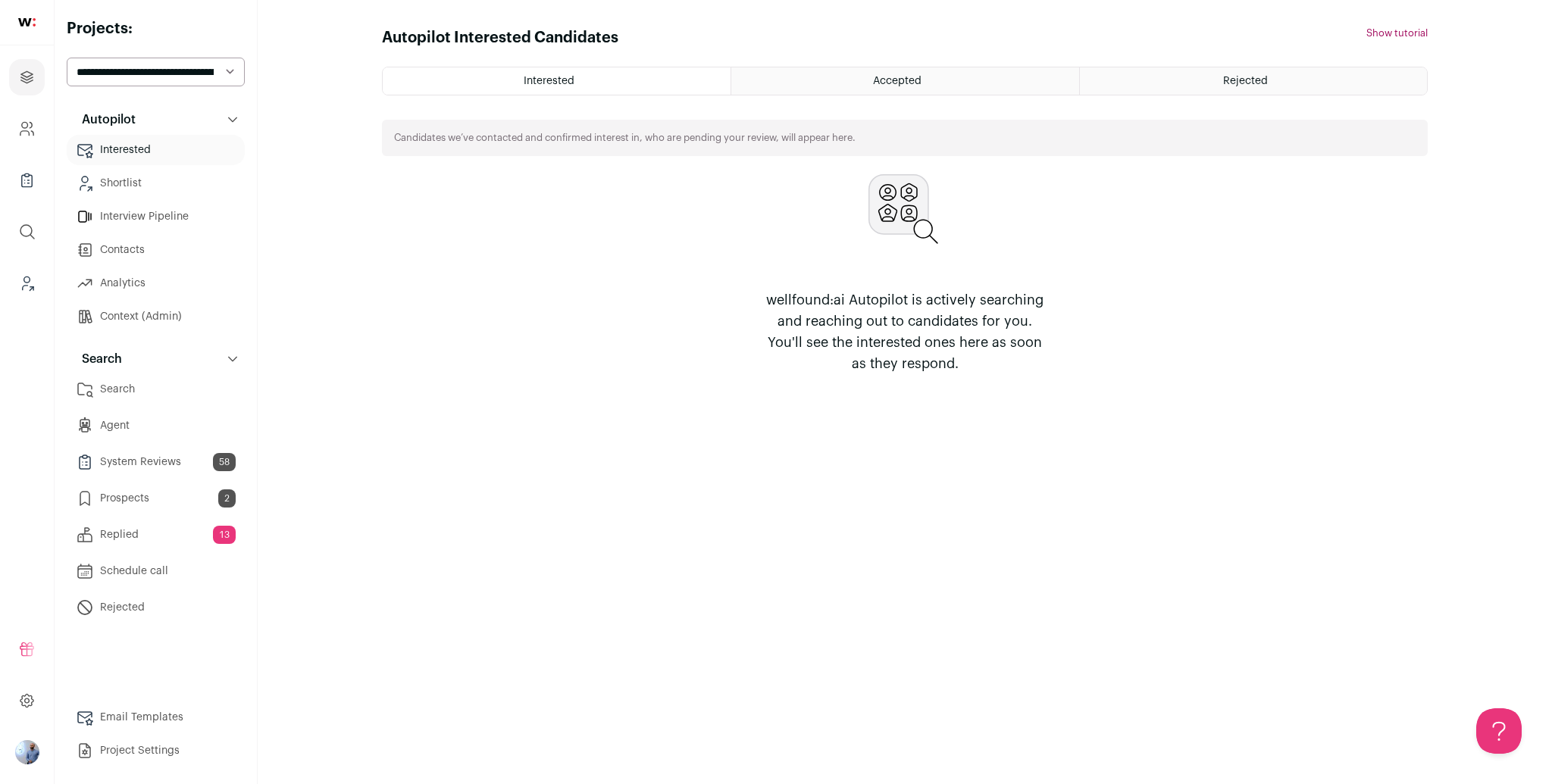
click at [205, 398] on link "Search" at bounding box center [156, 389] width 178 height 30
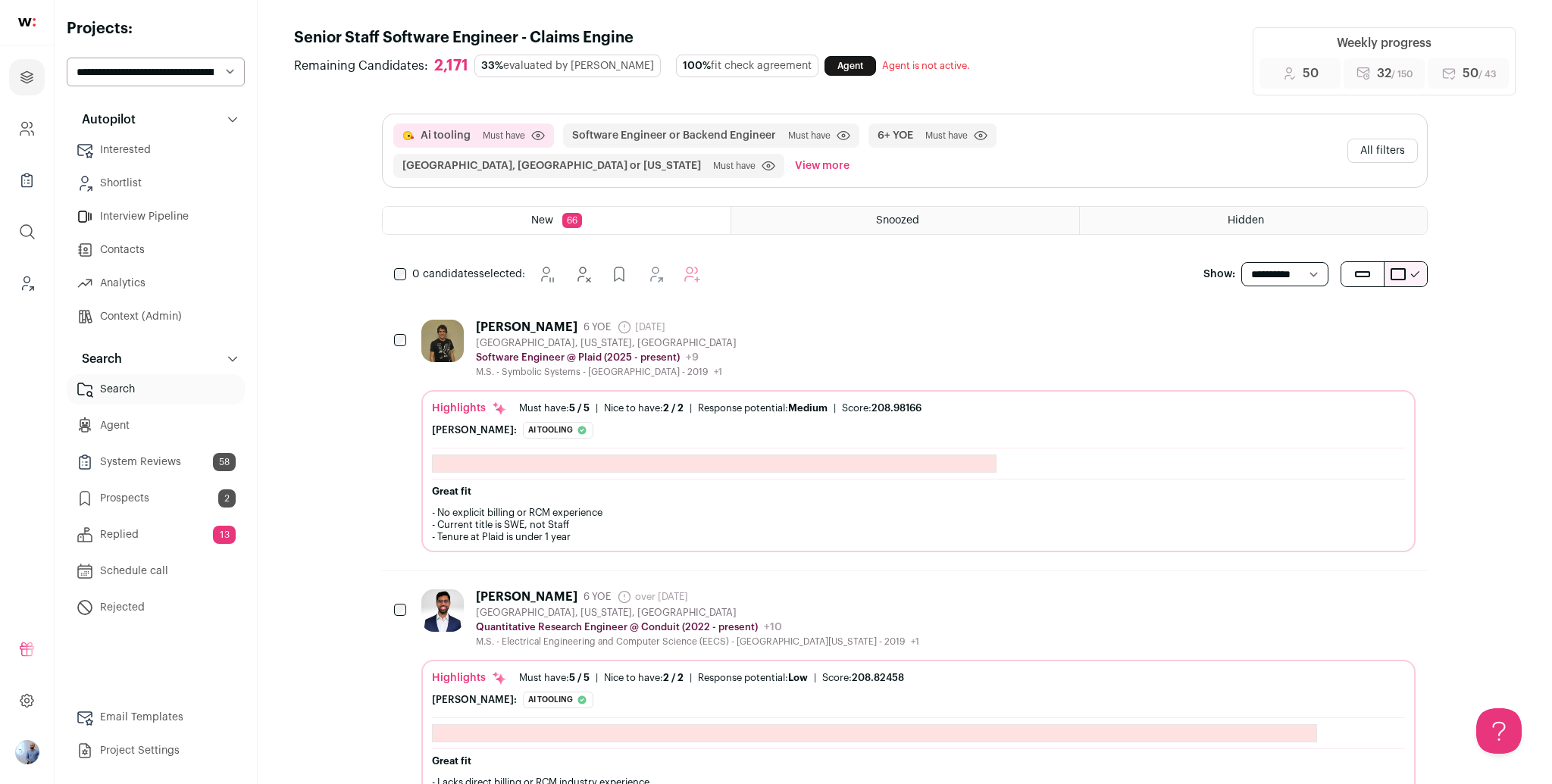
click at [842, 319] on div "Alec Brickner 6 YOE 2 months ago Admin only. The last time the profile was scra…" at bounding box center [919, 349] width 994 height 59
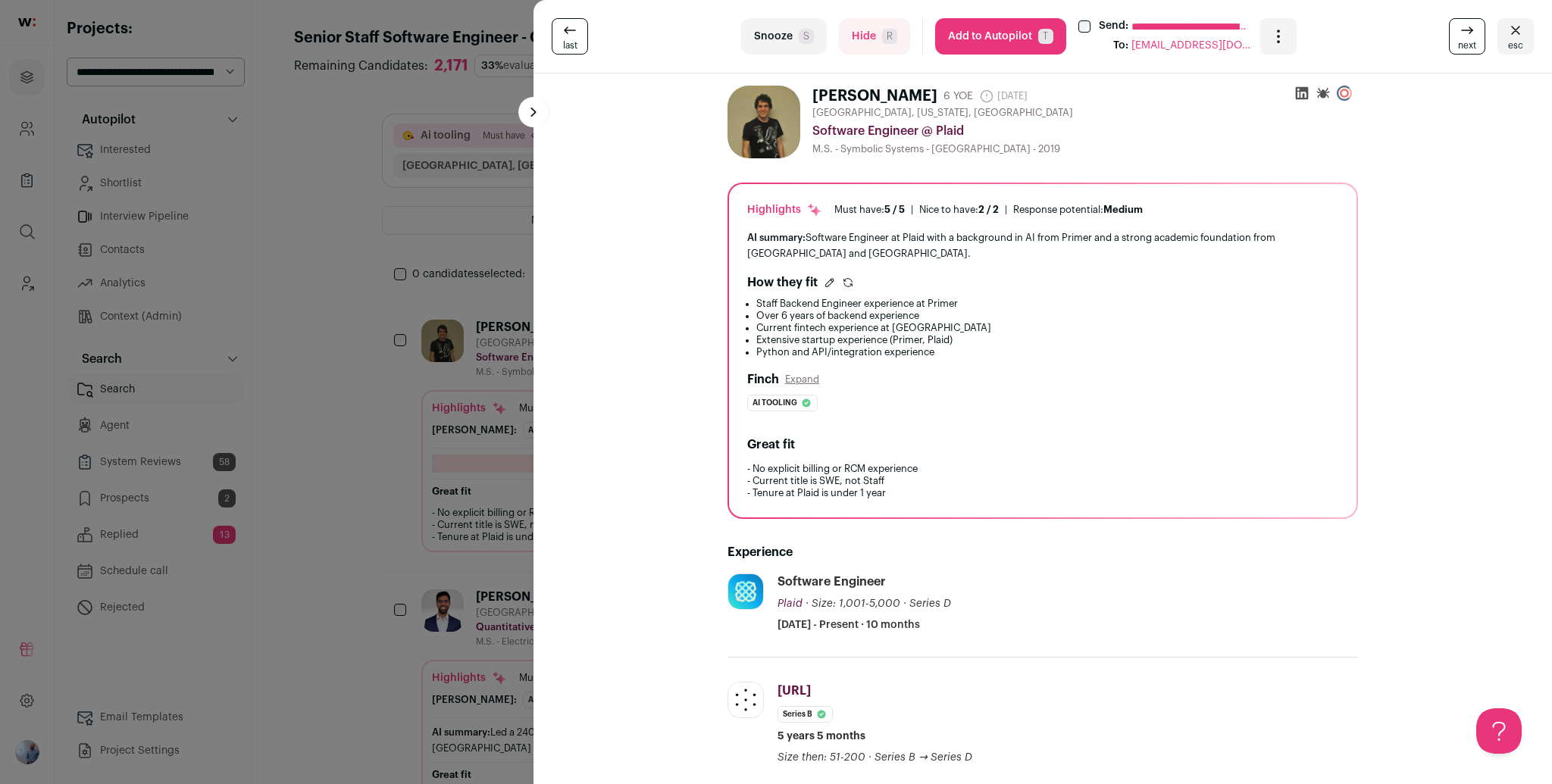
click at [345, 430] on div "**********" at bounding box center [776, 392] width 1552 height 784
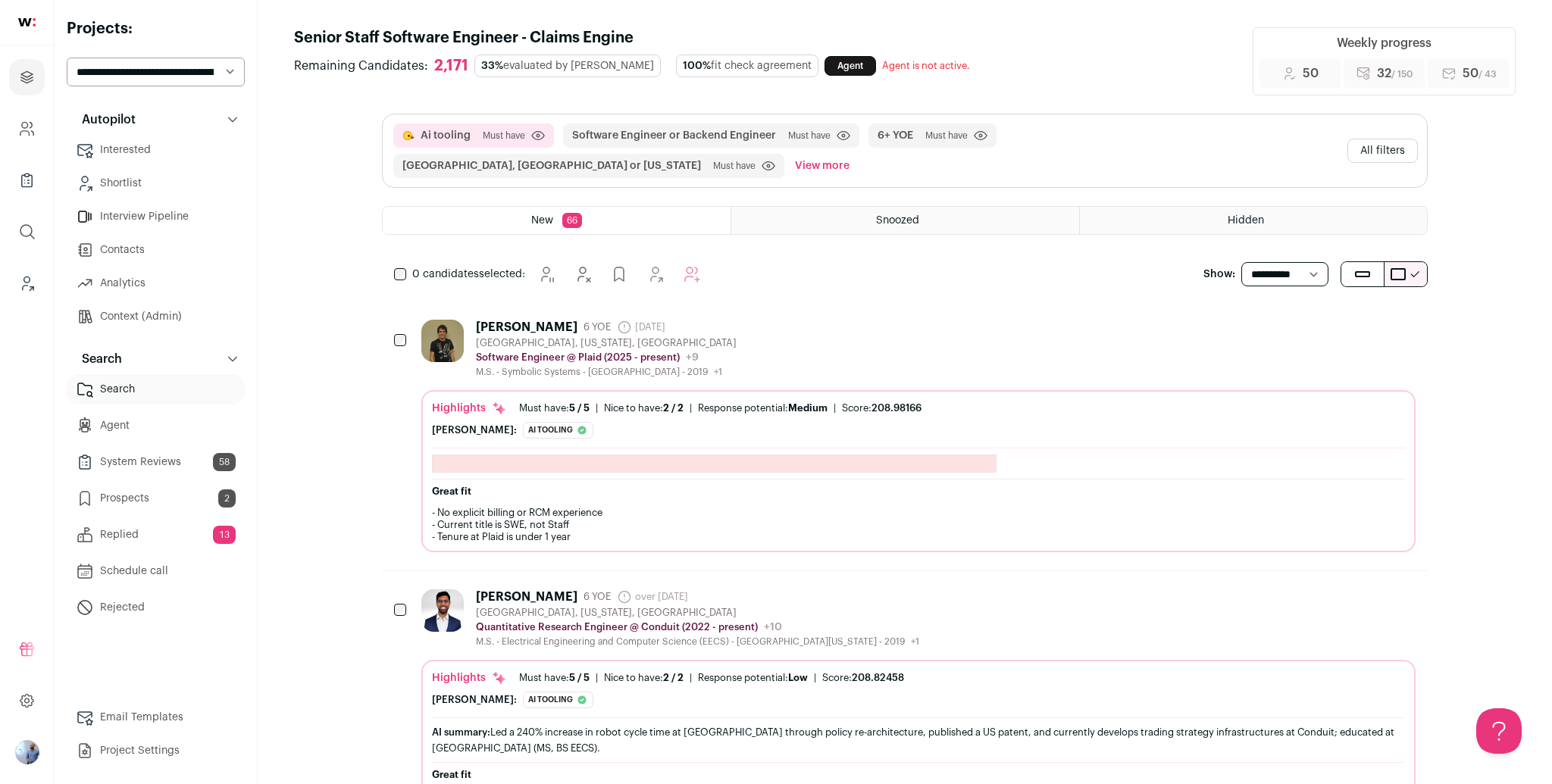
click at [822, 319] on div "Alec Brickner 6 YOE 2 months ago Admin only. The last time the profile was scra…" at bounding box center [919, 349] width 994 height 59
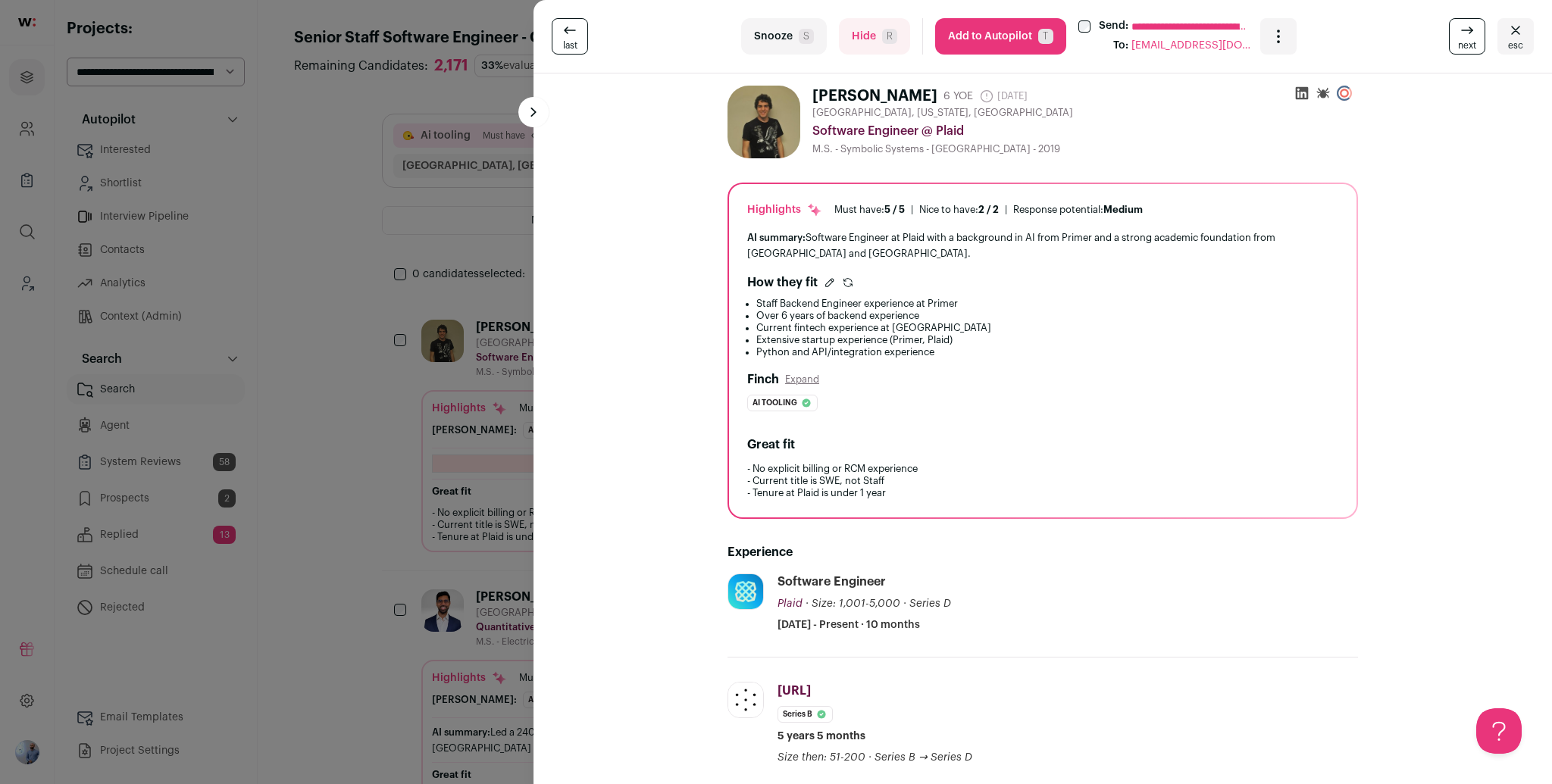
click at [439, 296] on div "**********" at bounding box center [776, 392] width 1552 height 784
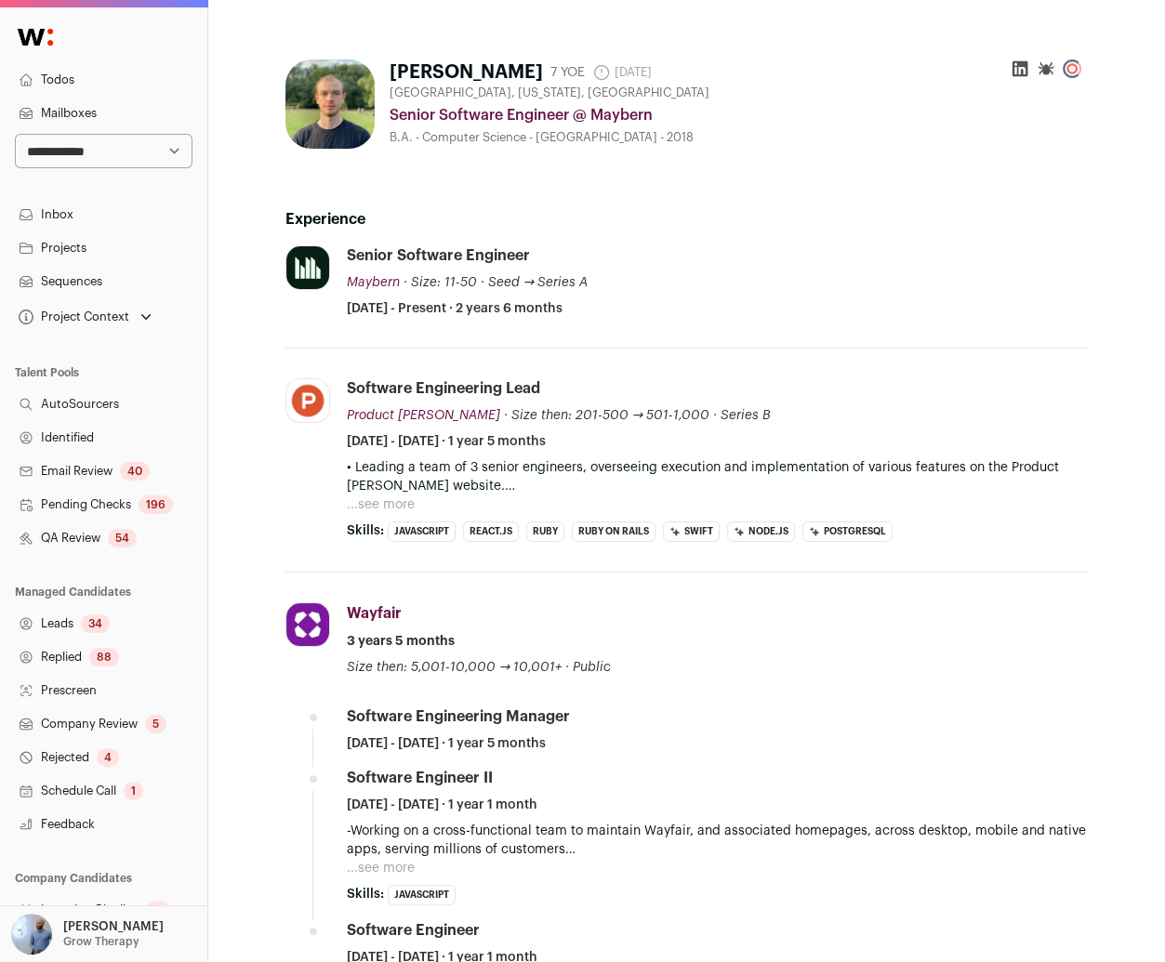
click at [680, 427] on div "Software Engineering Lead Product [PERSON_NAME] Product [PERSON_NAME] [DOMAIN_N…" at bounding box center [718, 414] width 742 height 73
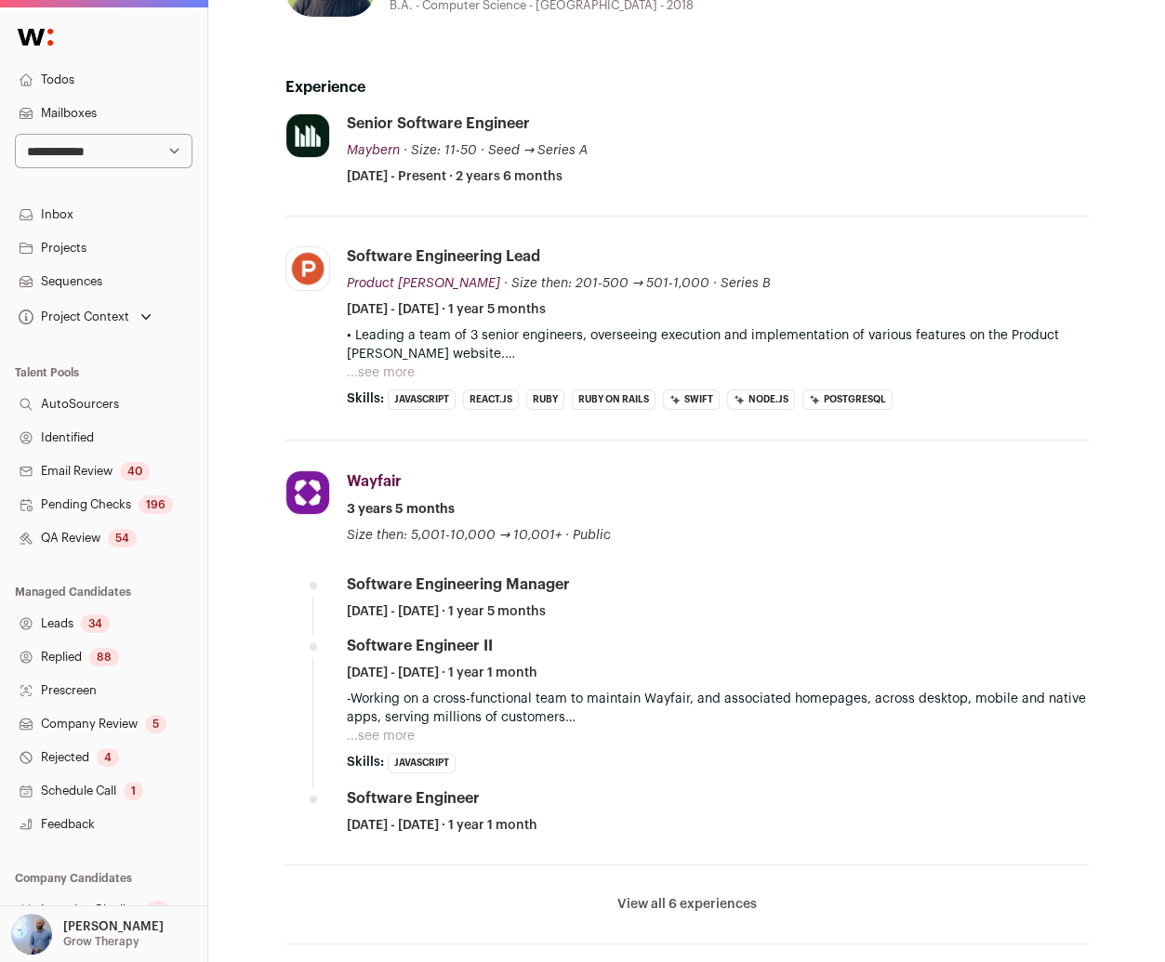
scroll to position [141, 0]
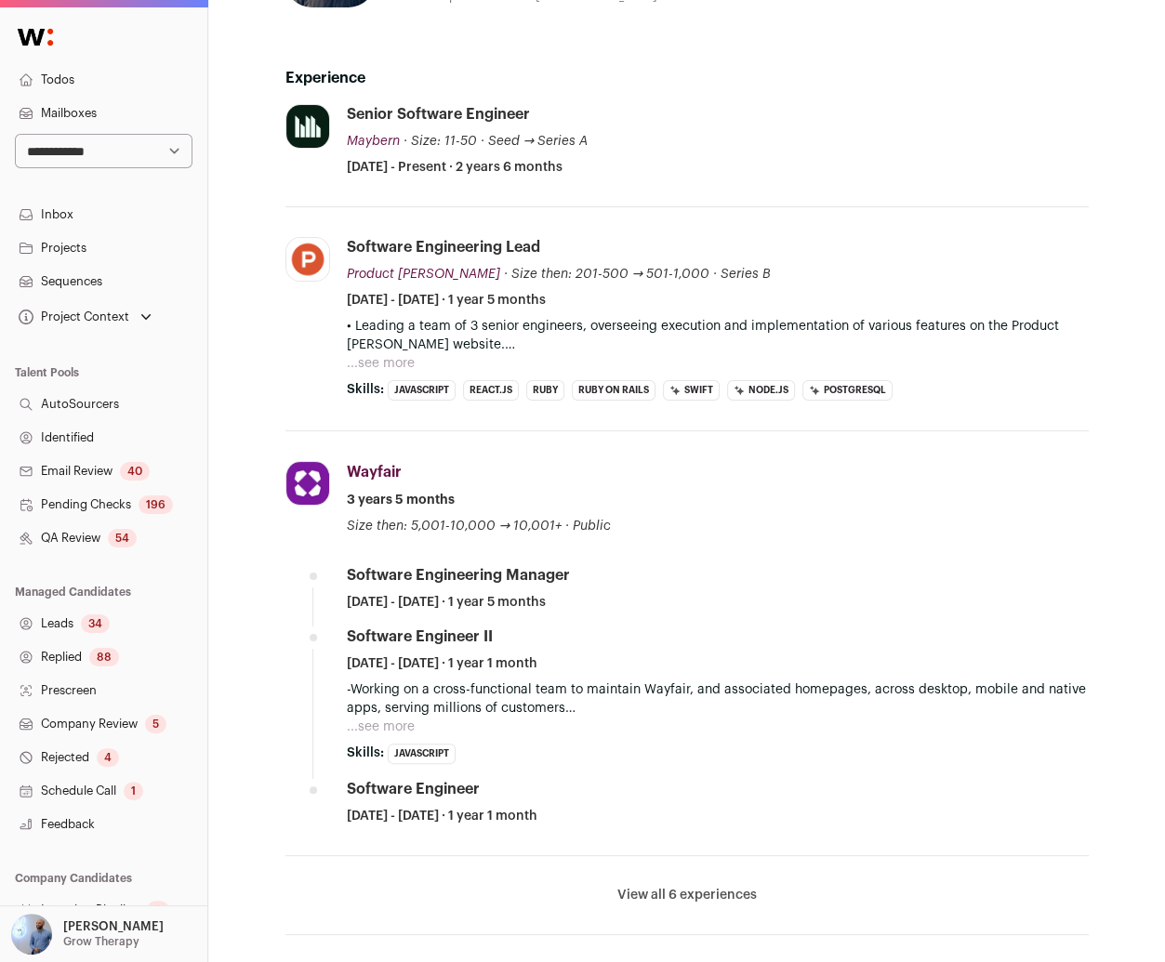
click at [406, 355] on button "...see more" at bounding box center [381, 363] width 68 height 19
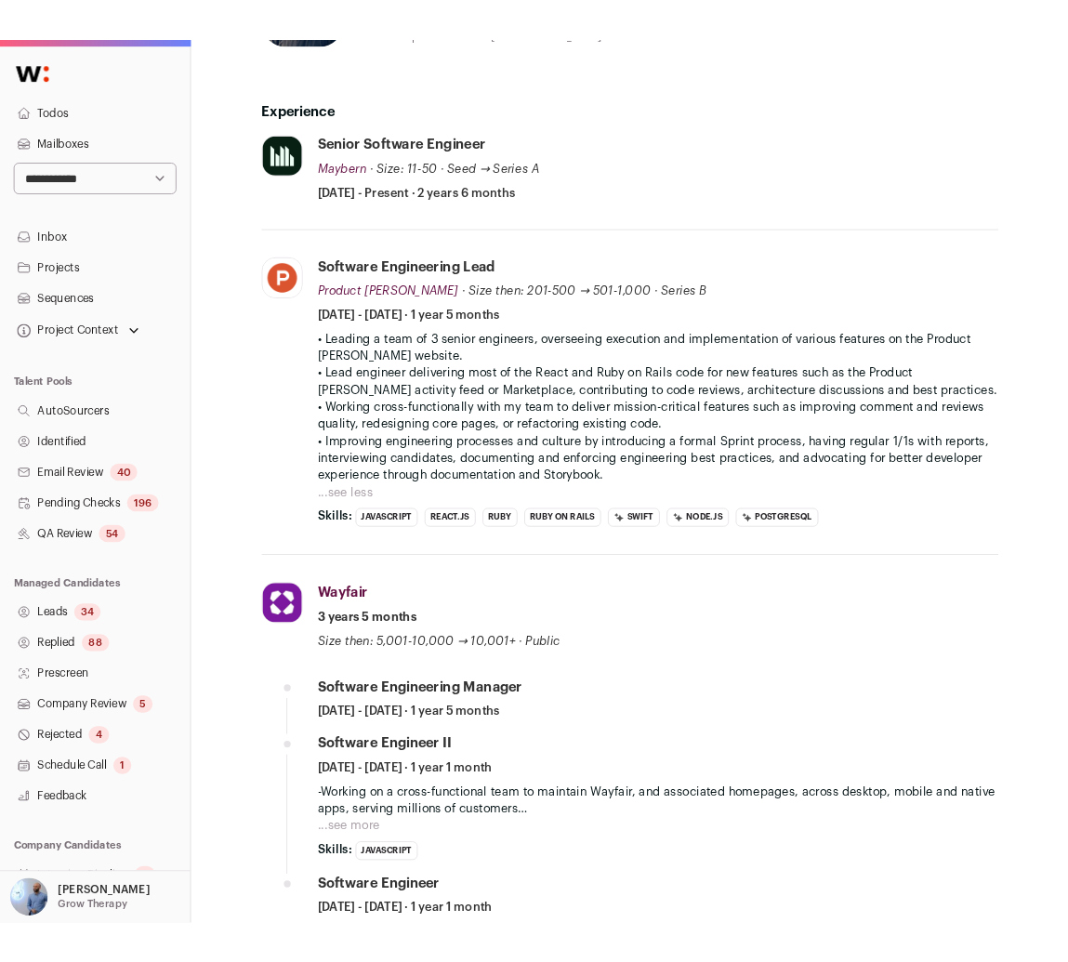
scroll to position [0, 0]
